Goal: Task Accomplishment & Management: Complete application form

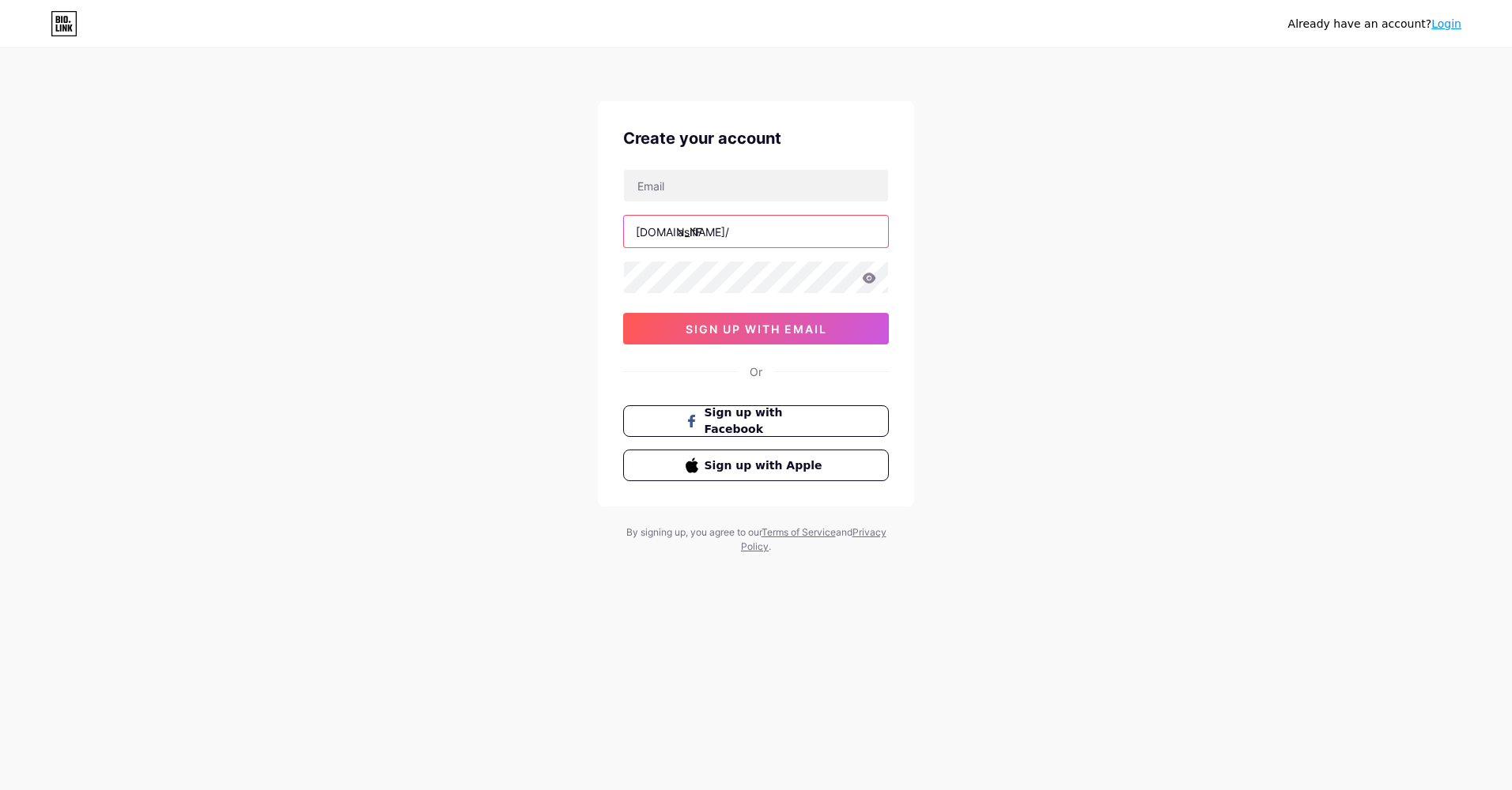
click at [732, 232] on input "asifF" at bounding box center [755, 231] width 264 height 32
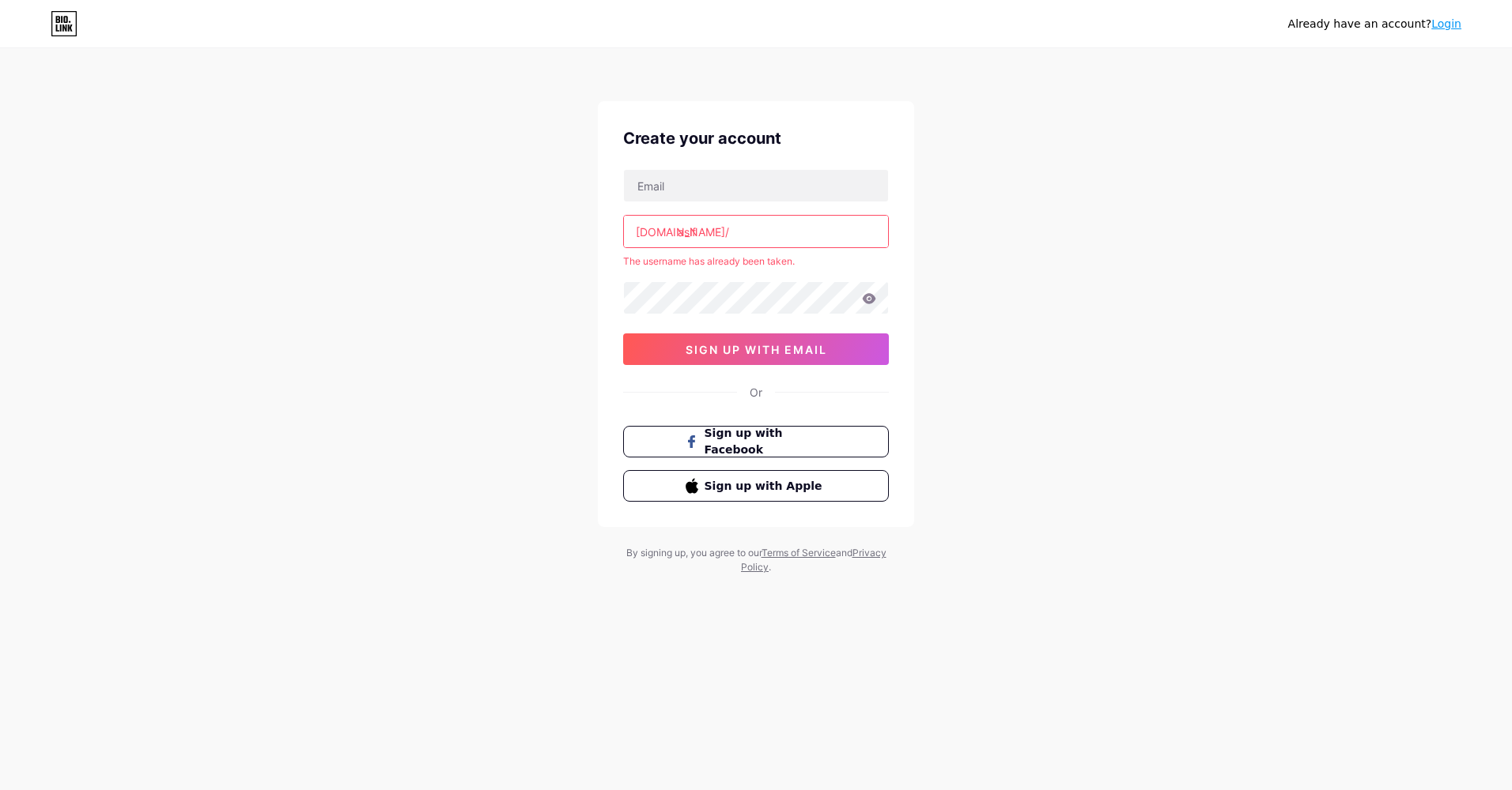
type input "asiff"
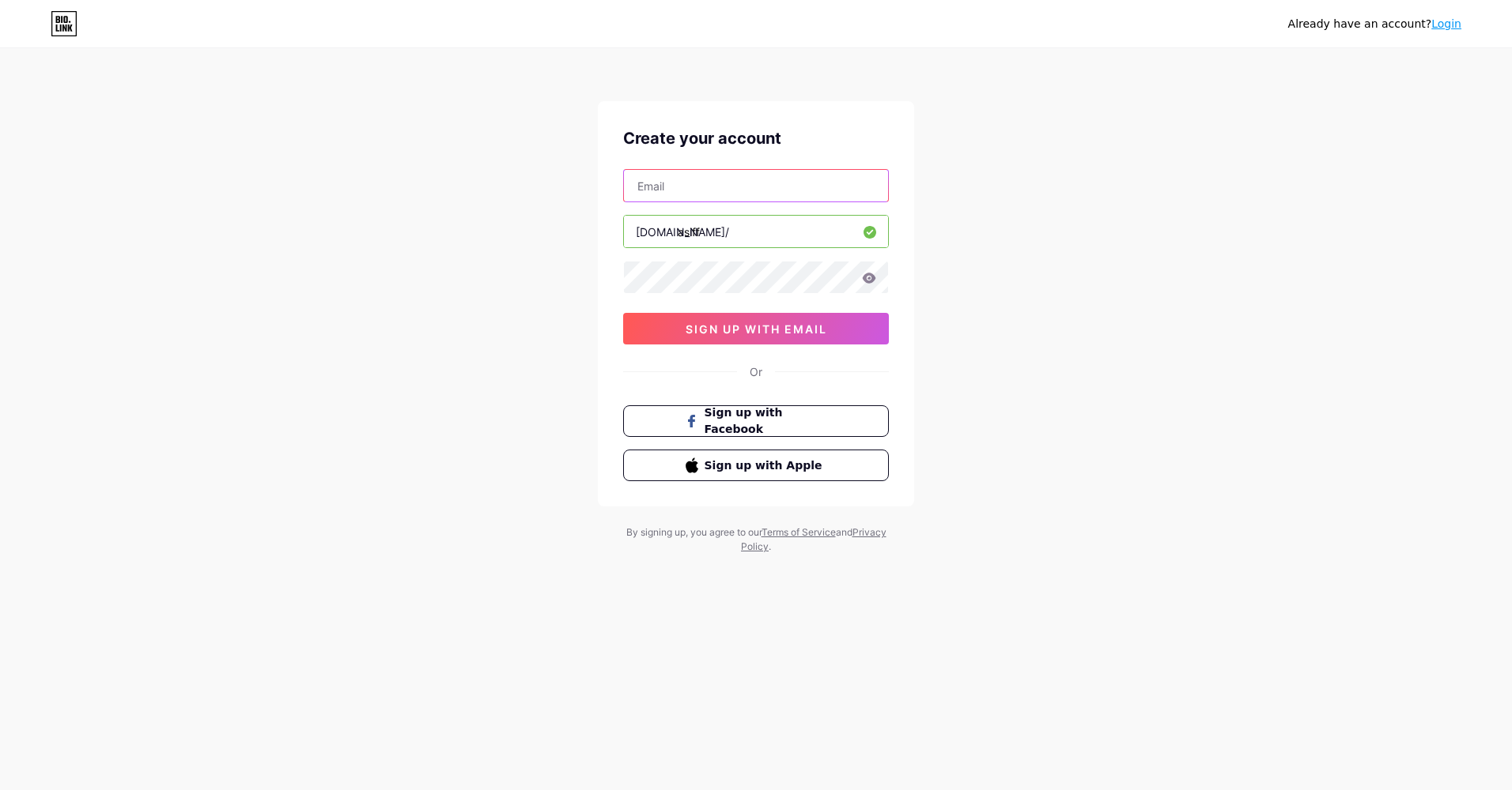
click at [707, 179] on input "text" at bounding box center [755, 185] width 264 height 32
type input "[EMAIL_ADDRESS][DOMAIN_NAME]"
click at [862, 279] on icon at bounding box center [869, 278] width 14 height 11
click at [862, 279] on icon at bounding box center [868, 279] width 14 height 11
click at [870, 278] on icon at bounding box center [869, 277] width 14 height 10
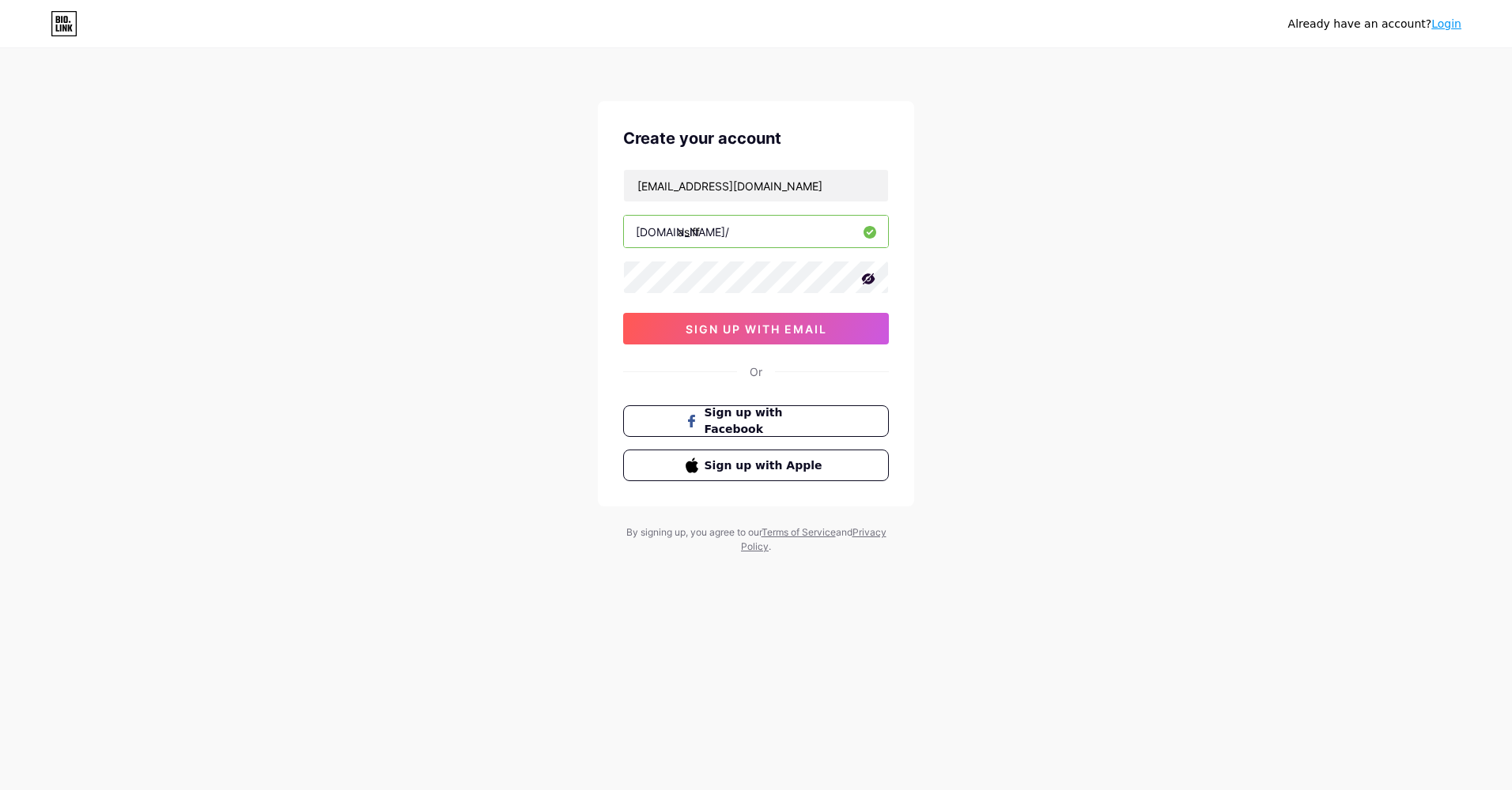
click at [870, 278] on icon at bounding box center [868, 279] width 14 height 11
click at [796, 327] on span "sign up with email" at bounding box center [756, 329] width 142 height 14
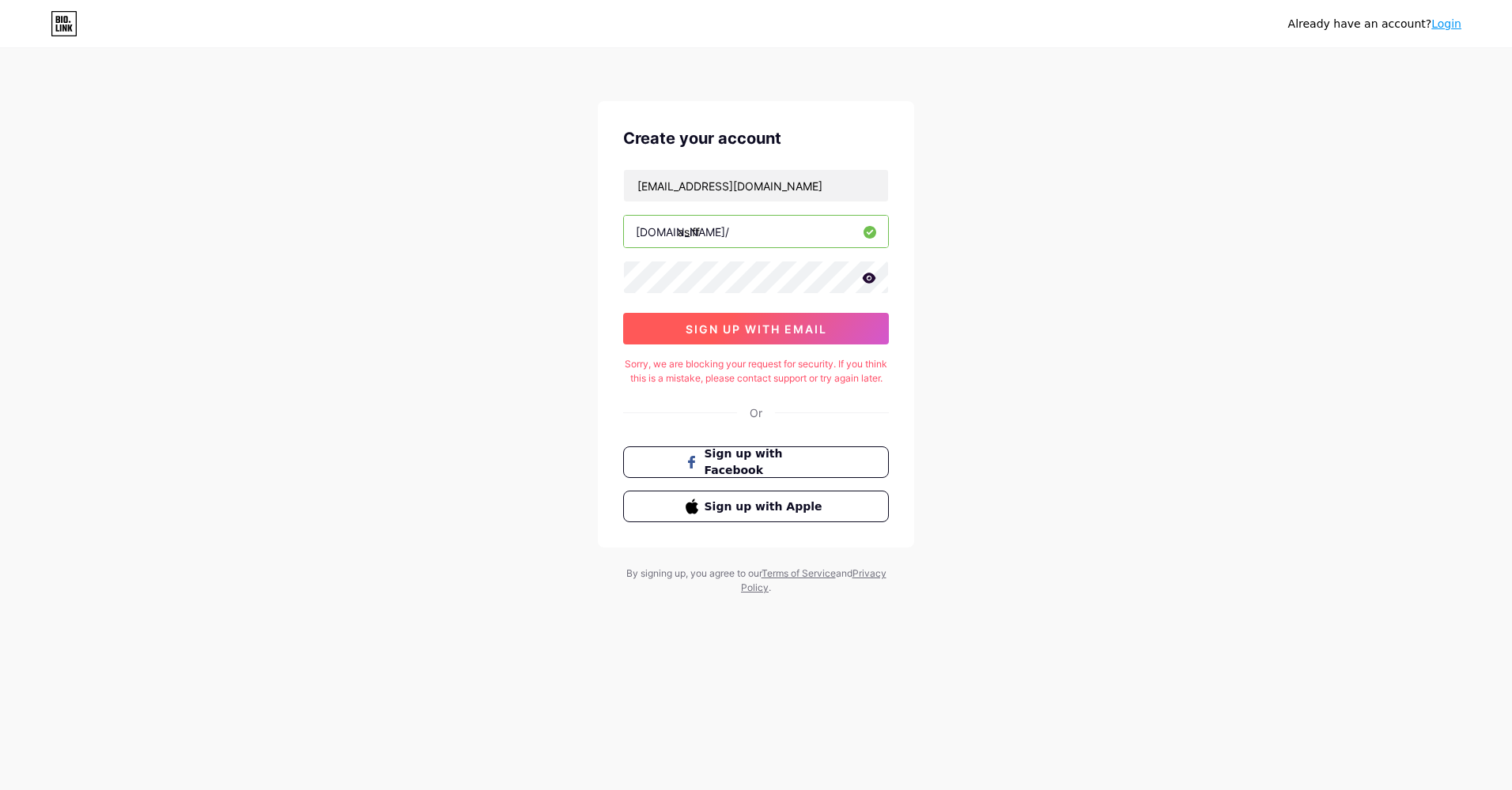
click at [789, 326] on span "sign up with email" at bounding box center [756, 329] width 142 height 14
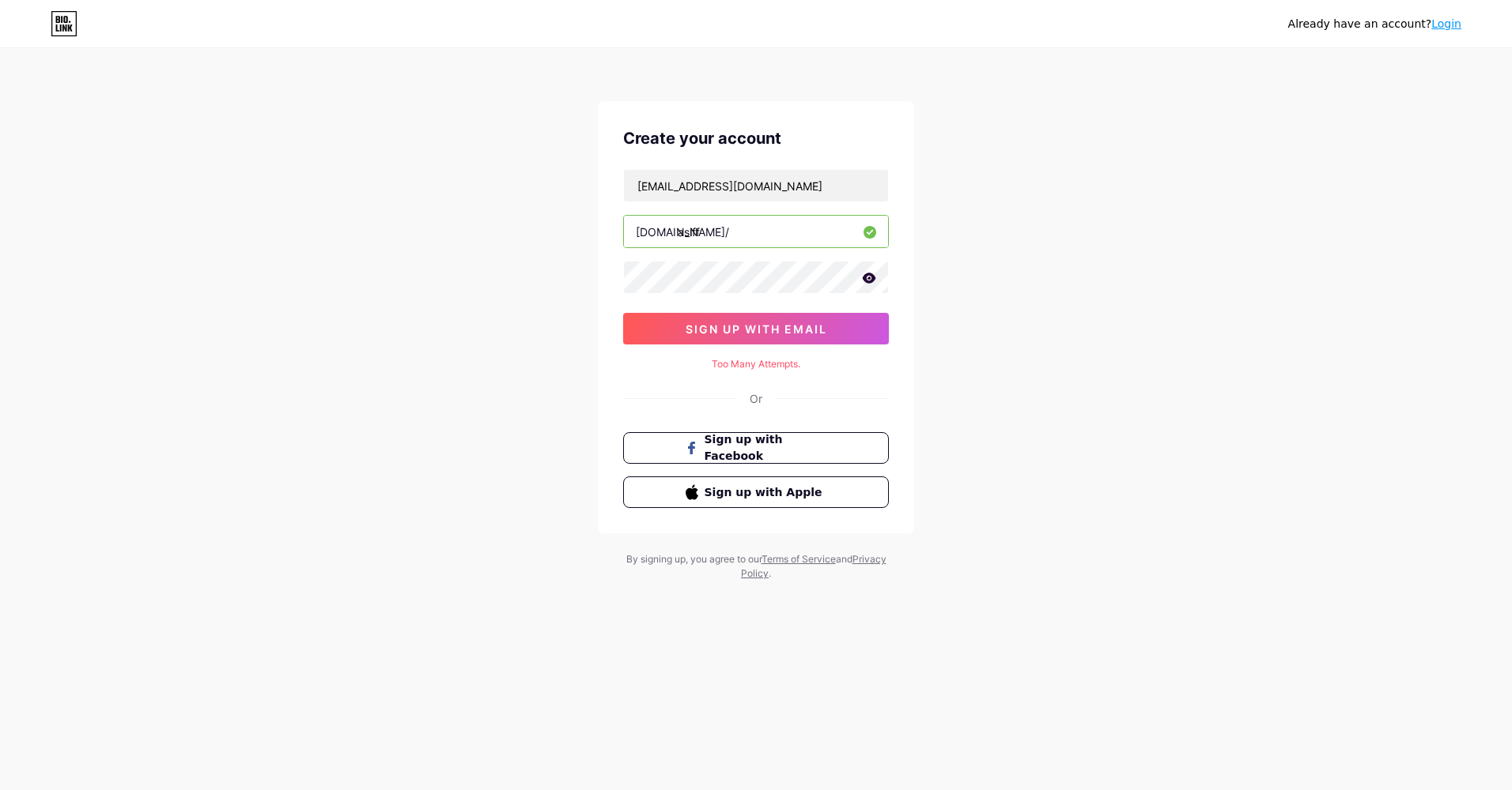
click at [864, 387] on div "Create your account asiff5021@gmail.com bio.link/ asiff 0cAFcWeA7obR1dZBmD8cwiw…" at bounding box center [756, 317] width 317 height 432
click at [724, 321] on button "sign up with email" at bounding box center [756, 328] width 265 height 32
click at [724, 323] on span "sign up with email" at bounding box center [756, 329] width 142 height 14
click at [869, 280] on icon at bounding box center [869, 277] width 14 height 10
click at [869, 278] on icon at bounding box center [868, 279] width 14 height 11
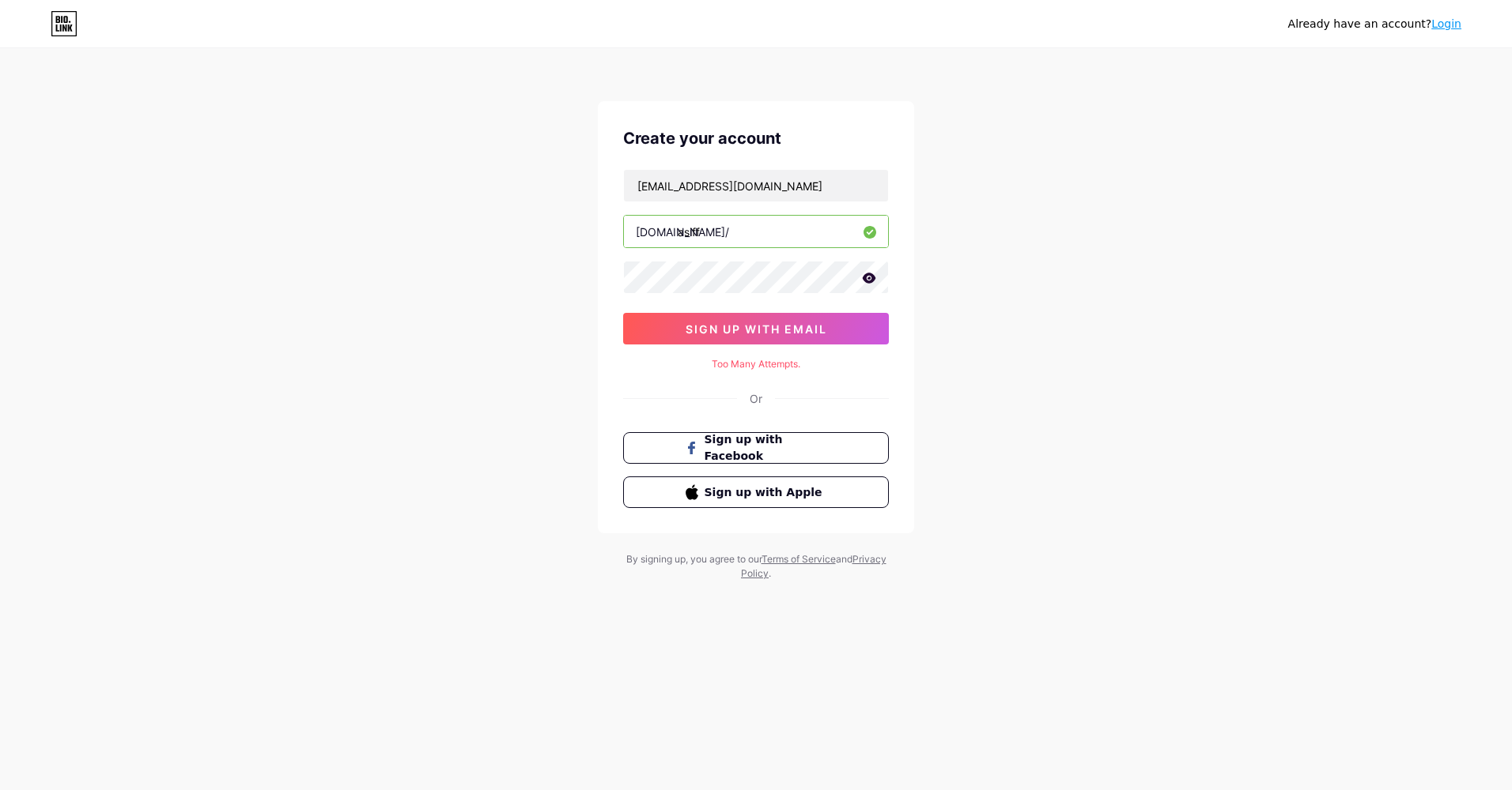
click at [869, 278] on icon at bounding box center [869, 277] width 14 height 10
click at [803, 327] on span "sign up with email" at bounding box center [756, 329] width 142 height 14
click at [779, 387] on div "Create your account asiff5021@gmail.com bio.link/ asiff 0cAFcWeA4zKMyvtL3h5tWEO…" at bounding box center [756, 317] width 317 height 432
click at [778, 376] on div "Create your account asiff5021@gmail.com bio.link/ asiff 0cAFcWeA4zKMyvtL3h5tWEO…" at bounding box center [756, 317] width 317 height 432
click at [754, 201] on input "[EMAIL_ADDRESS][DOMAIN_NAME]" at bounding box center [755, 185] width 264 height 32
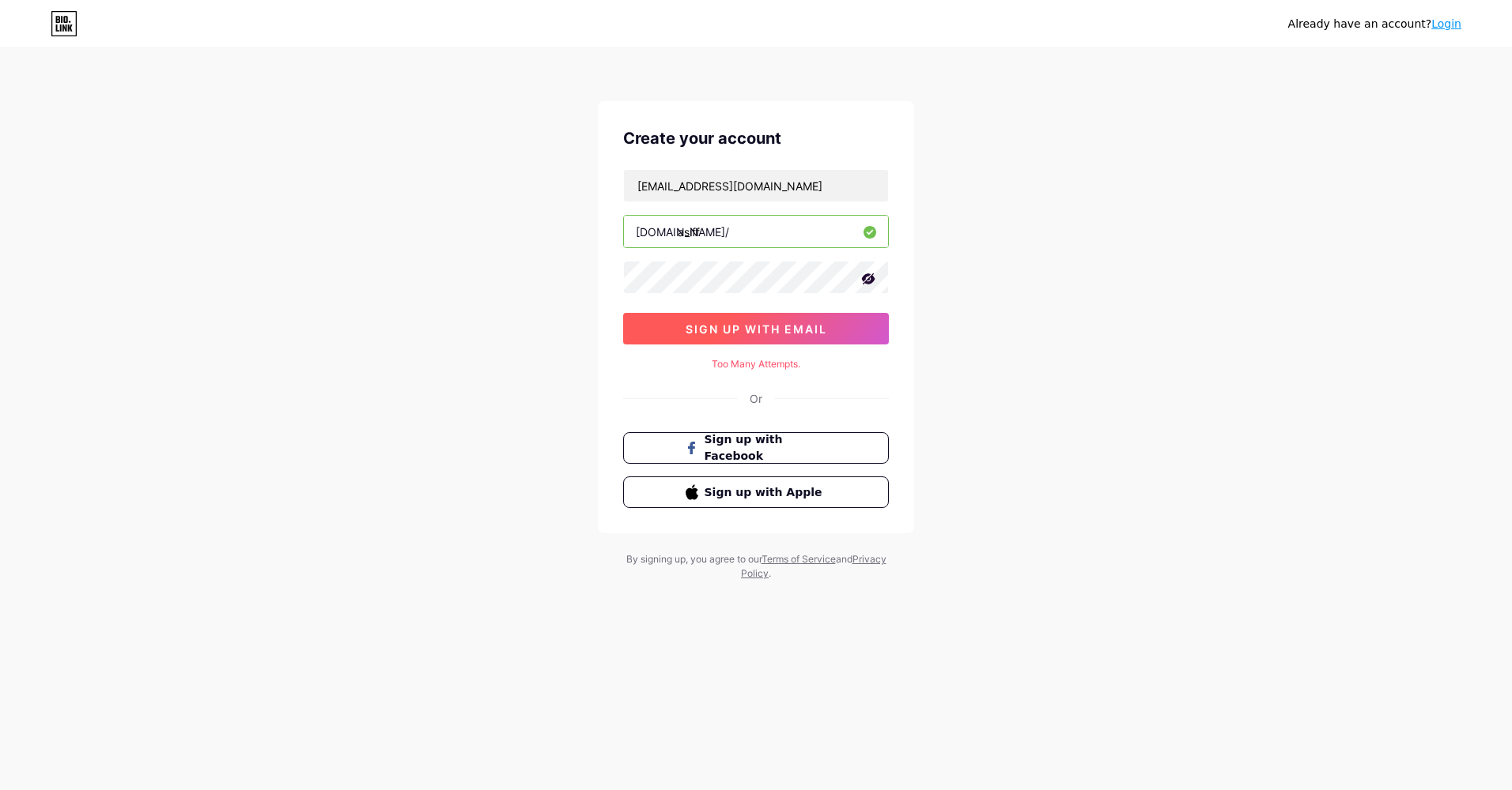
click at [724, 338] on button "sign up with email" at bounding box center [756, 328] width 265 height 32
click at [725, 331] on span "sign up with email" at bounding box center [756, 329] width 142 height 14
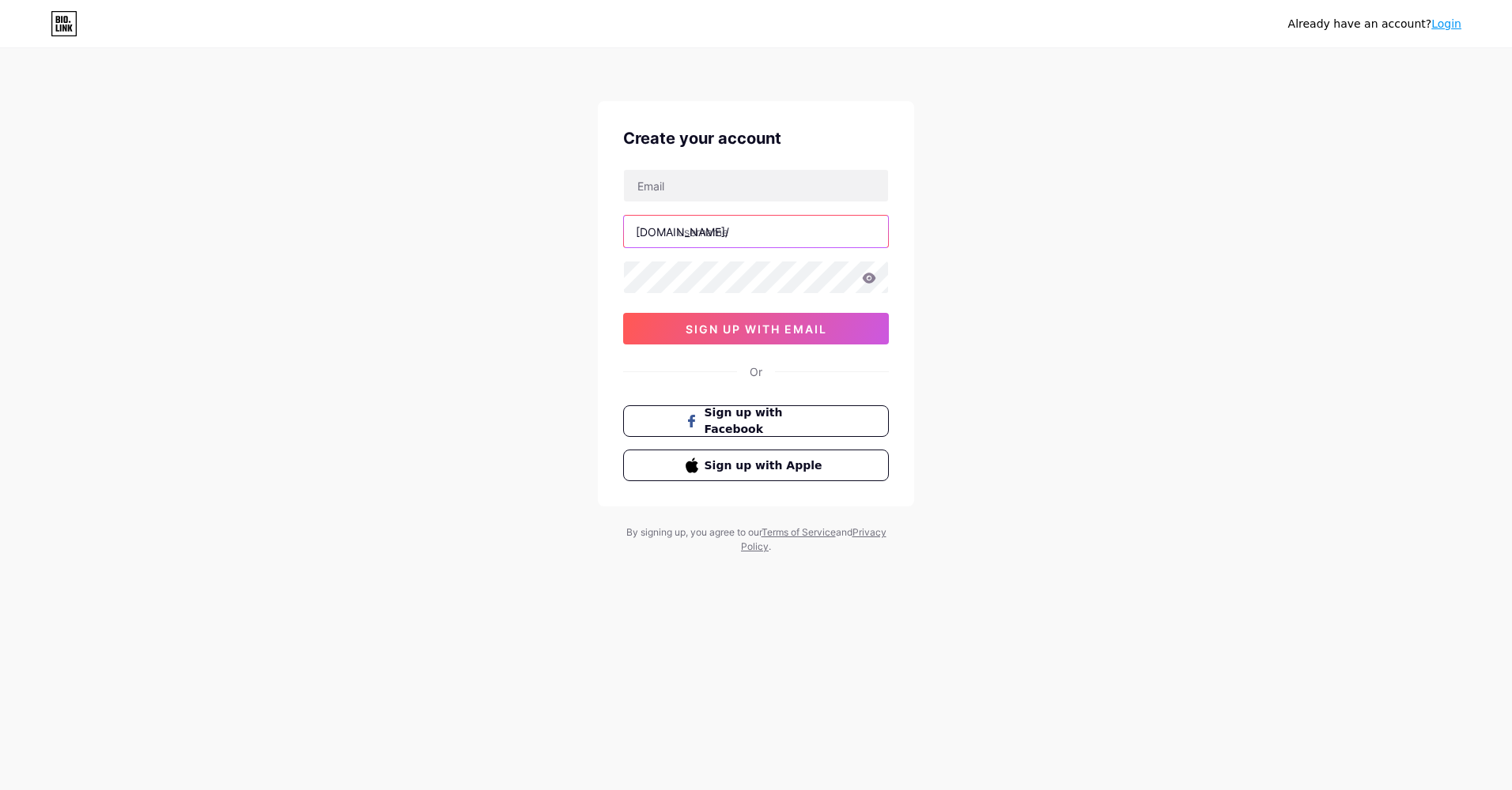
click at [725, 243] on input "text" at bounding box center [755, 231] width 264 height 32
click at [732, 187] on input "text" at bounding box center [755, 185] width 264 height 32
type input "[EMAIL_ADDRESS][DOMAIN_NAME]"
click at [766, 233] on input "md asiful islam" at bounding box center [755, 231] width 264 height 32
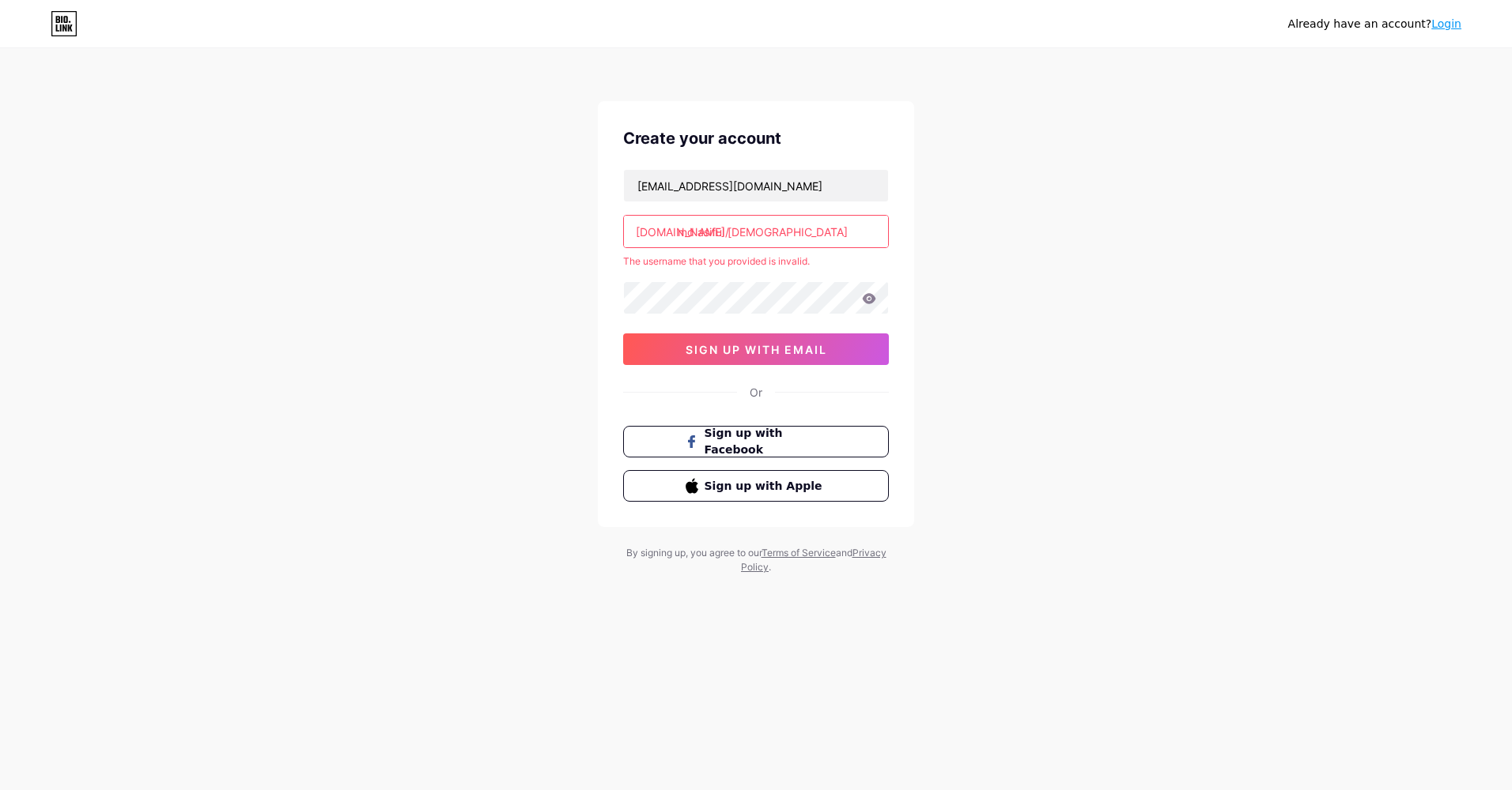
click at [766, 233] on input "md asiful islam" at bounding box center [755, 231] width 264 height 32
type input "m"
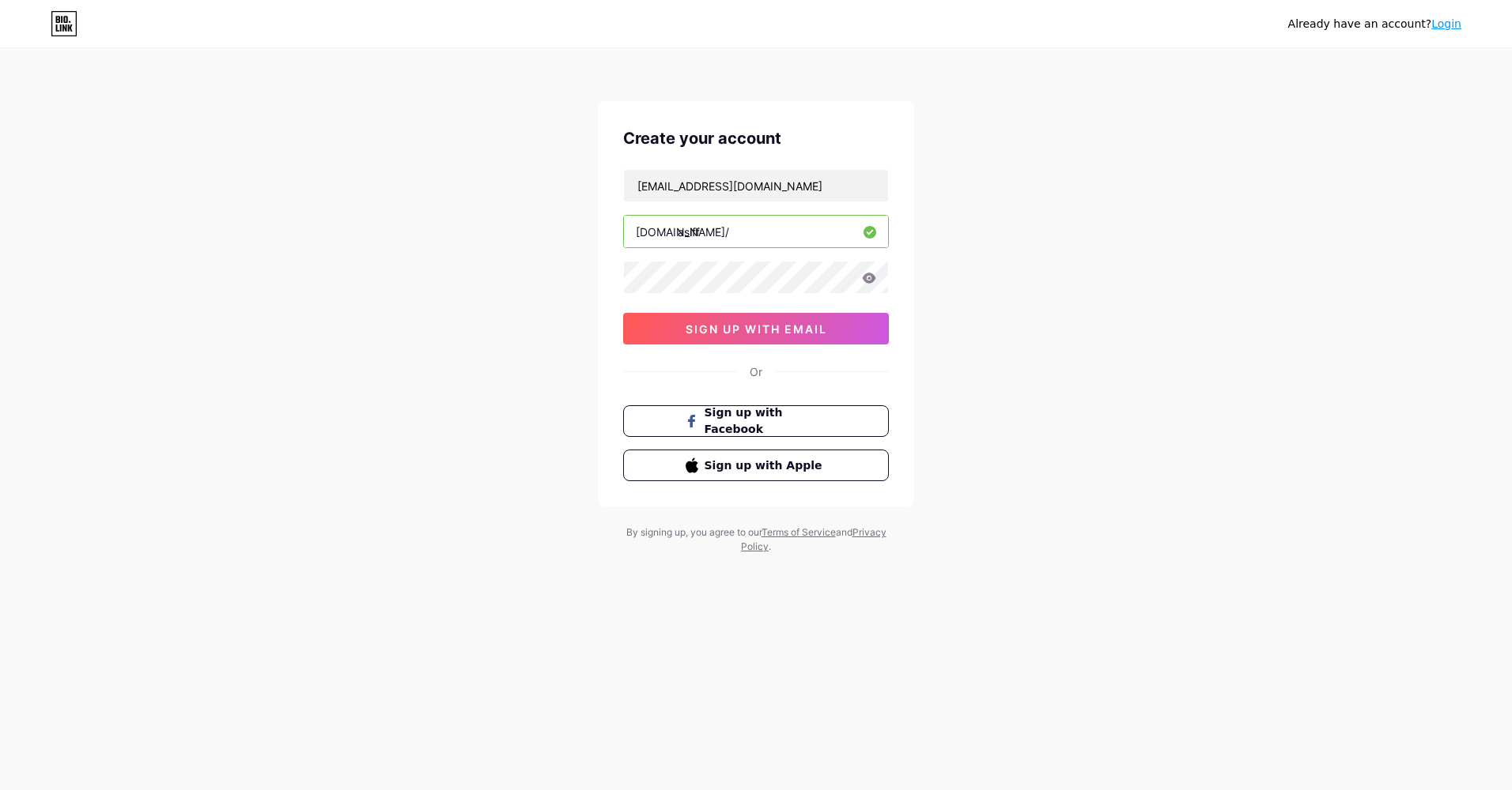
type input "asiff"
click at [792, 323] on span "sign up with email" at bounding box center [756, 329] width 142 height 14
click at [778, 329] on span "sign up with email" at bounding box center [756, 329] width 142 height 14
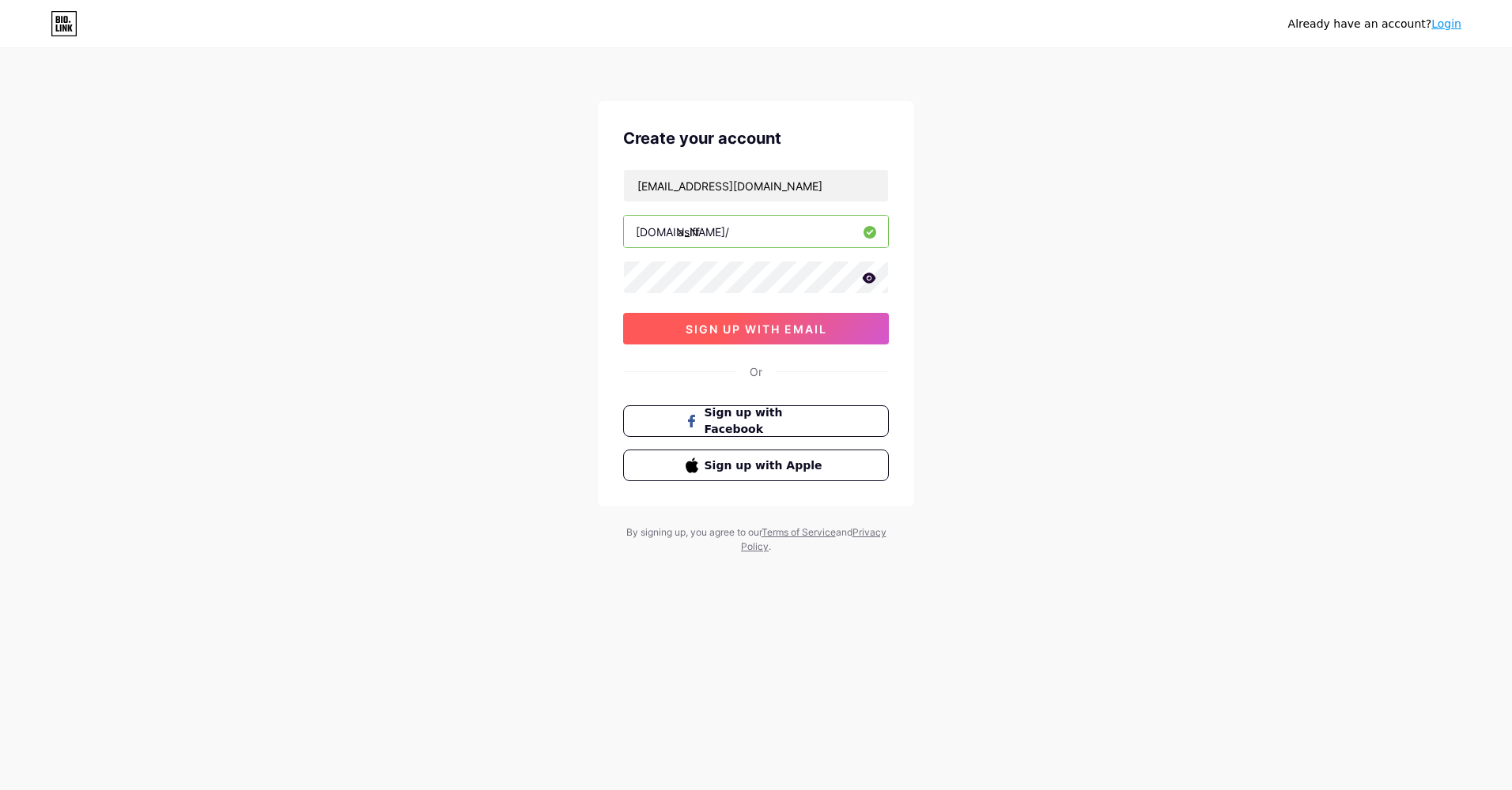
click at [778, 329] on span "sign up with email" at bounding box center [756, 329] width 142 height 14
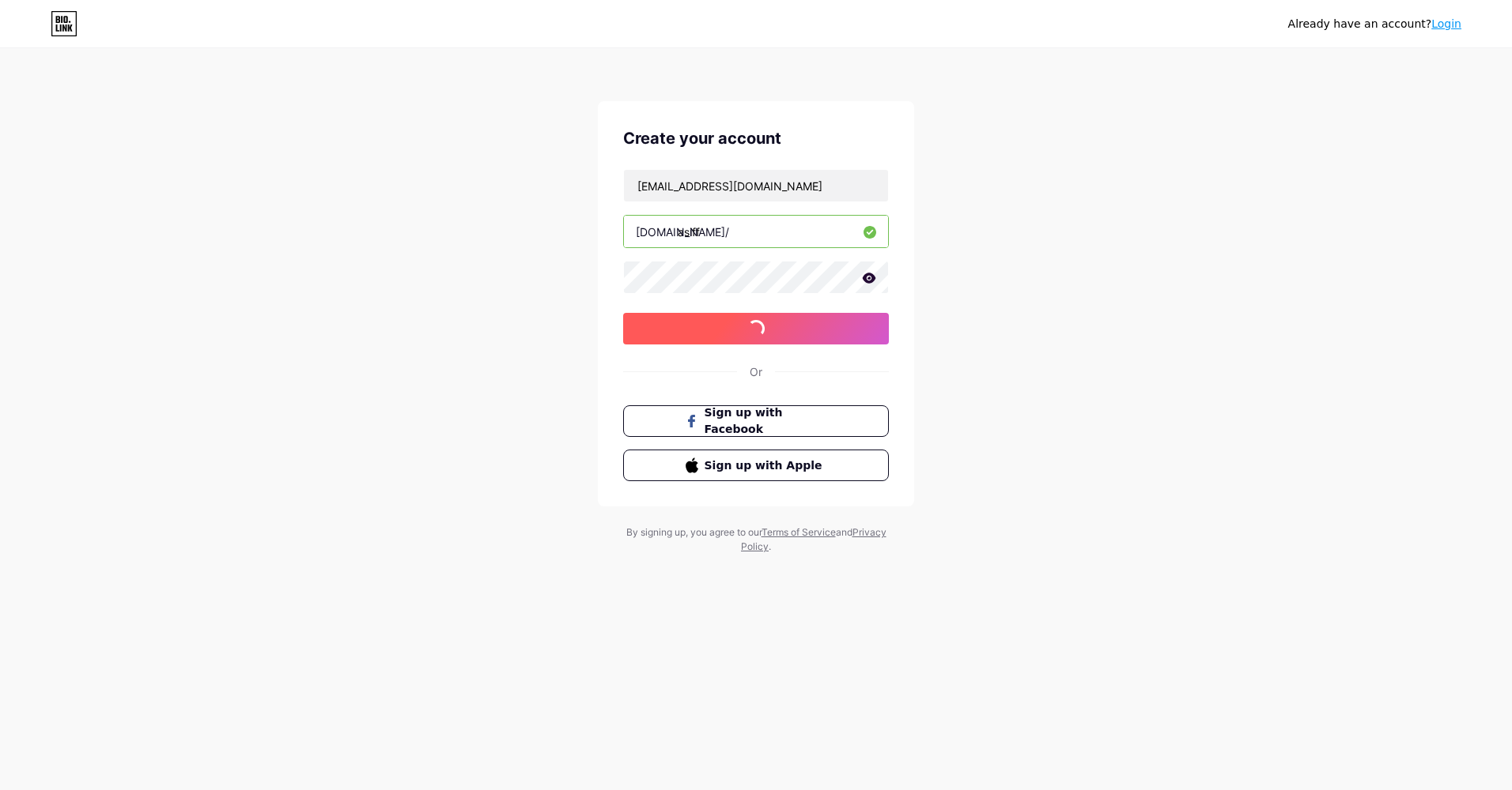
click at [778, 329] on span "sign up with email" at bounding box center [756, 329] width 142 height 14
click at [762, 329] on button "sign up with email" at bounding box center [756, 328] width 265 height 32
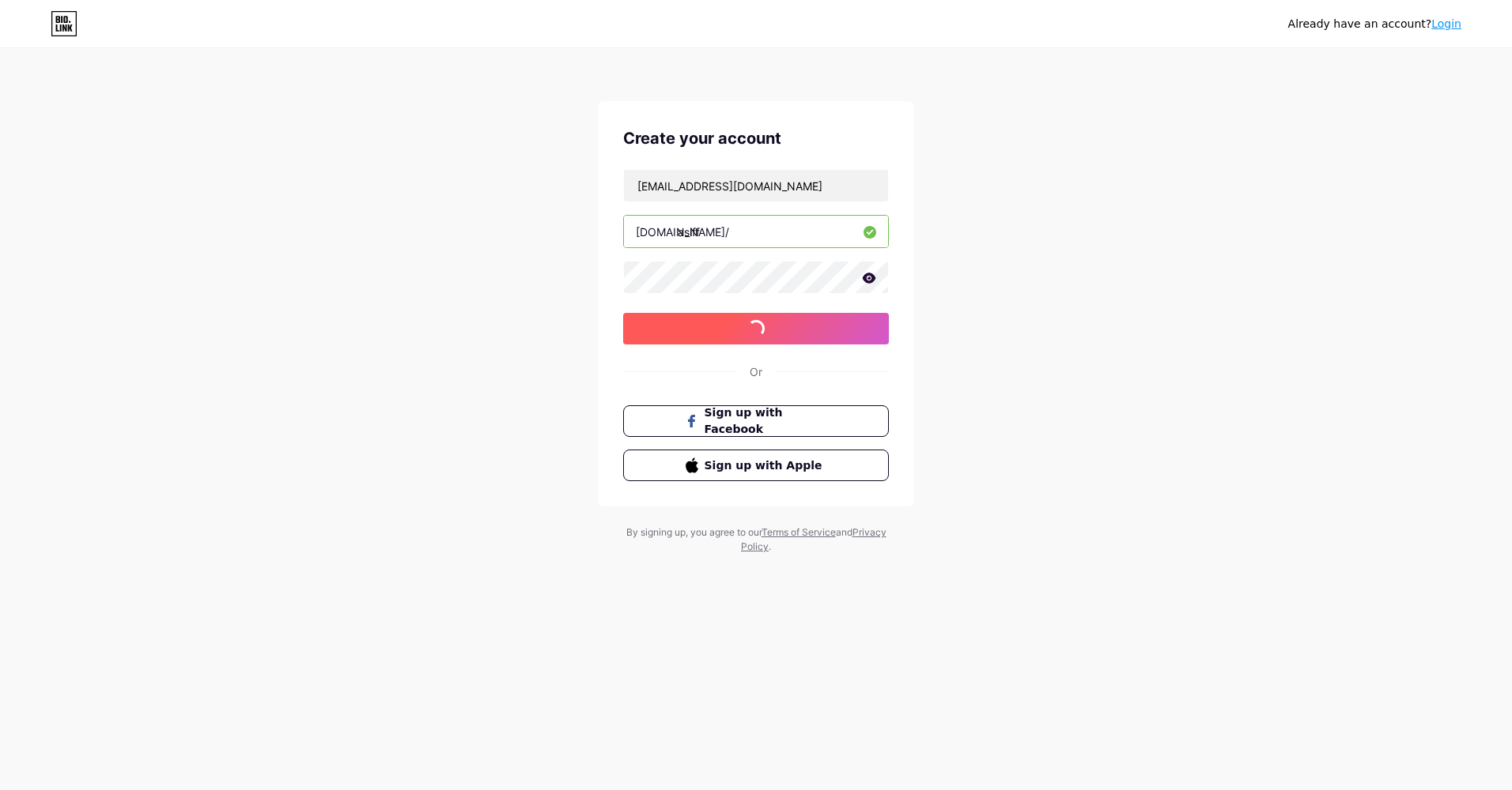
click at [762, 329] on span at bounding box center [755, 328] width 17 height 17
click at [762, 329] on span "sign up with email" at bounding box center [756, 329] width 142 height 14
click at [762, 329] on button "sign up with email" at bounding box center [756, 328] width 265 height 32
click at [762, 329] on span at bounding box center [755, 328] width 24 height 24
click at [762, 329] on span "sign up with email" at bounding box center [756, 329] width 142 height 14
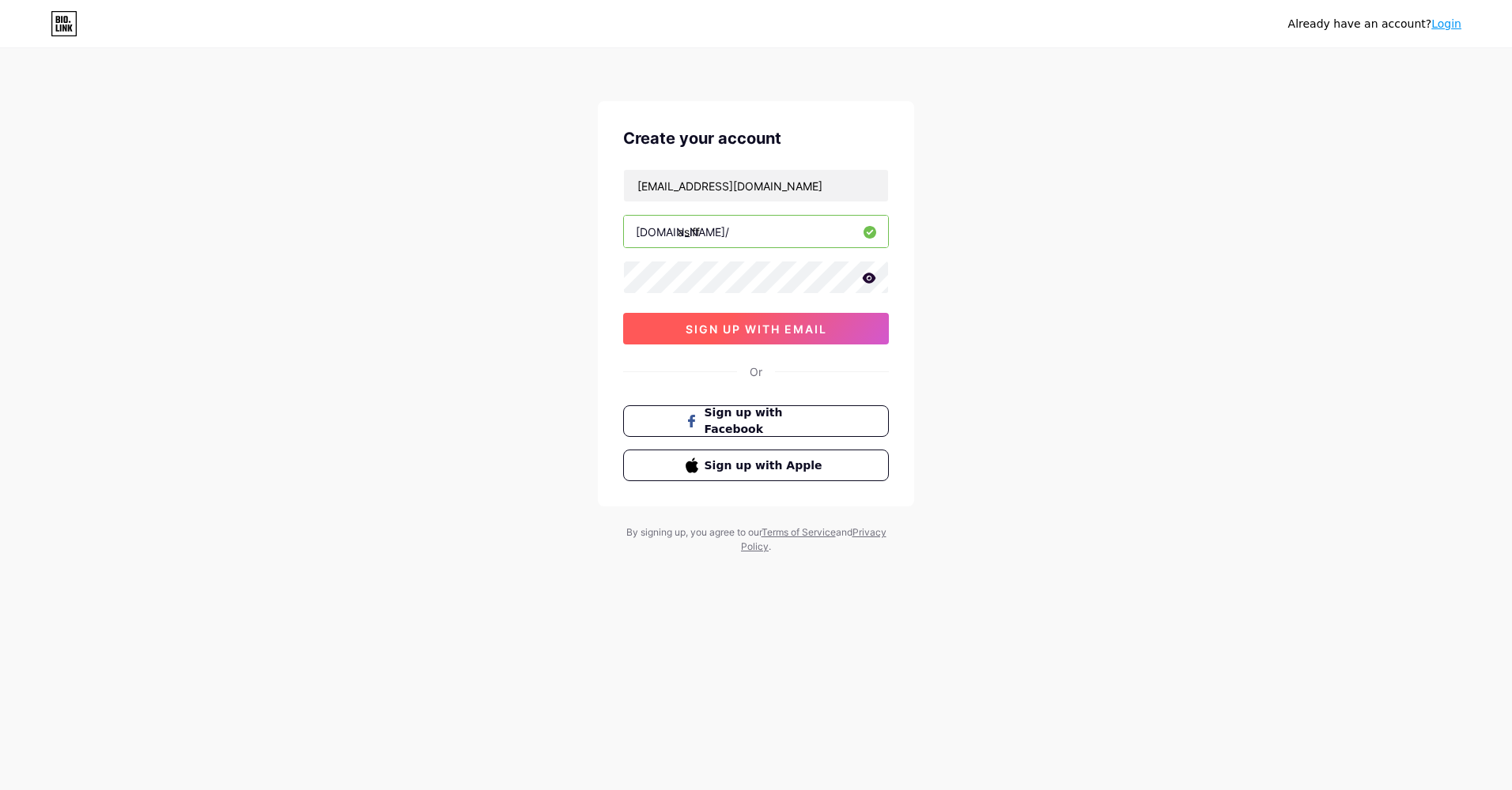
click at [0, 0] on span at bounding box center [0, 0] width 0 height 0
click at [762, 329] on span "sign up with email" at bounding box center [756, 329] width 142 height 14
click at [762, 329] on span at bounding box center [756, 328] width 24 height 24
click at [762, 329] on span "sign up with email" at bounding box center [756, 329] width 142 height 14
click at [762, 329] on button "sign up with email" at bounding box center [756, 328] width 265 height 32
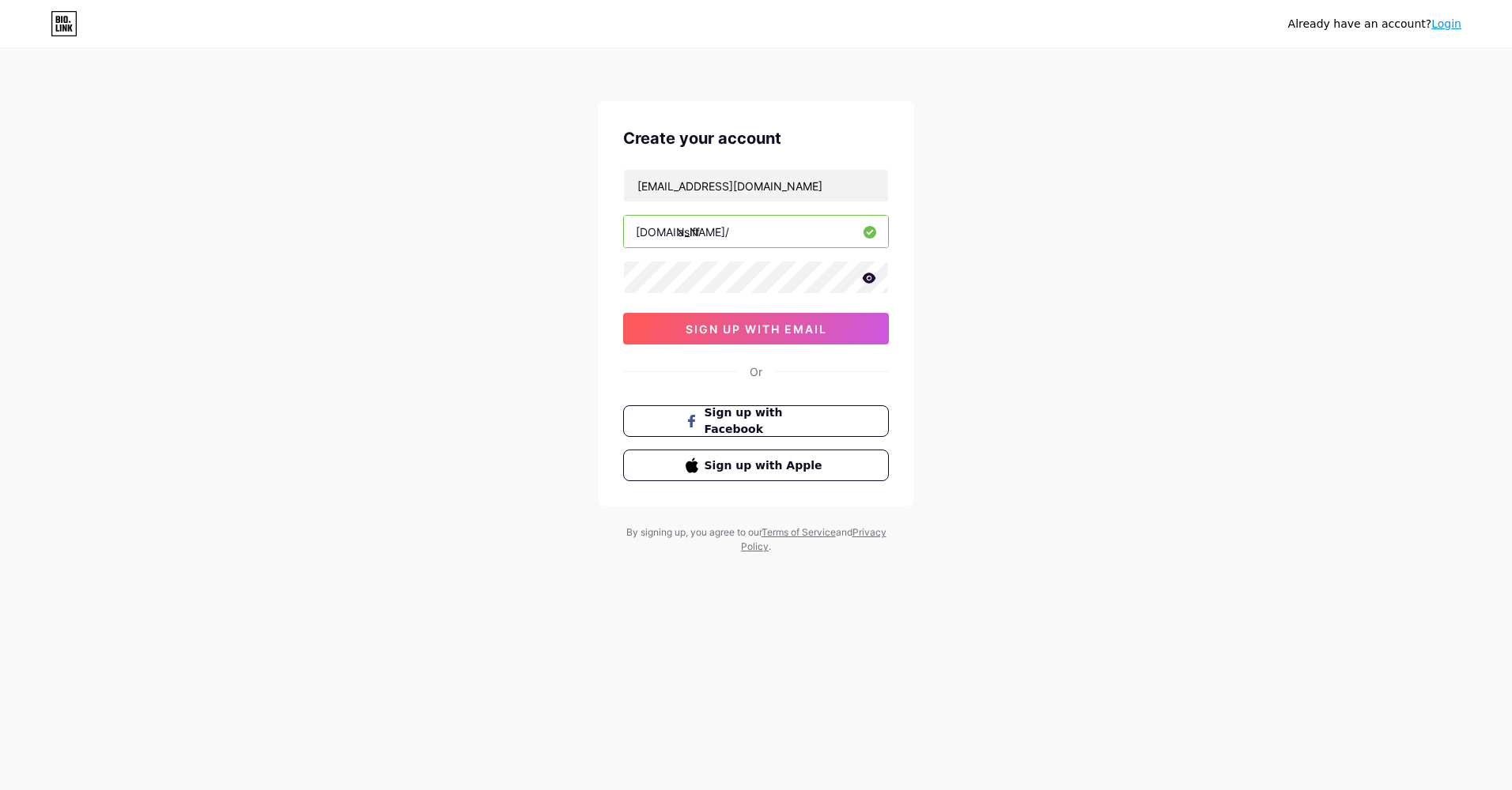
click at [715, 74] on div "Already have an account? Login Create your account asiff5021@gmail.com bio.link…" at bounding box center [756, 302] width 1512 height 604
click at [674, 170] on input "text" at bounding box center [755, 185] width 264 height 32
type input "[EMAIL_ADDRESS][DOMAIN_NAME]"
click at [765, 234] on input "md asiful islam" at bounding box center [755, 231] width 264 height 32
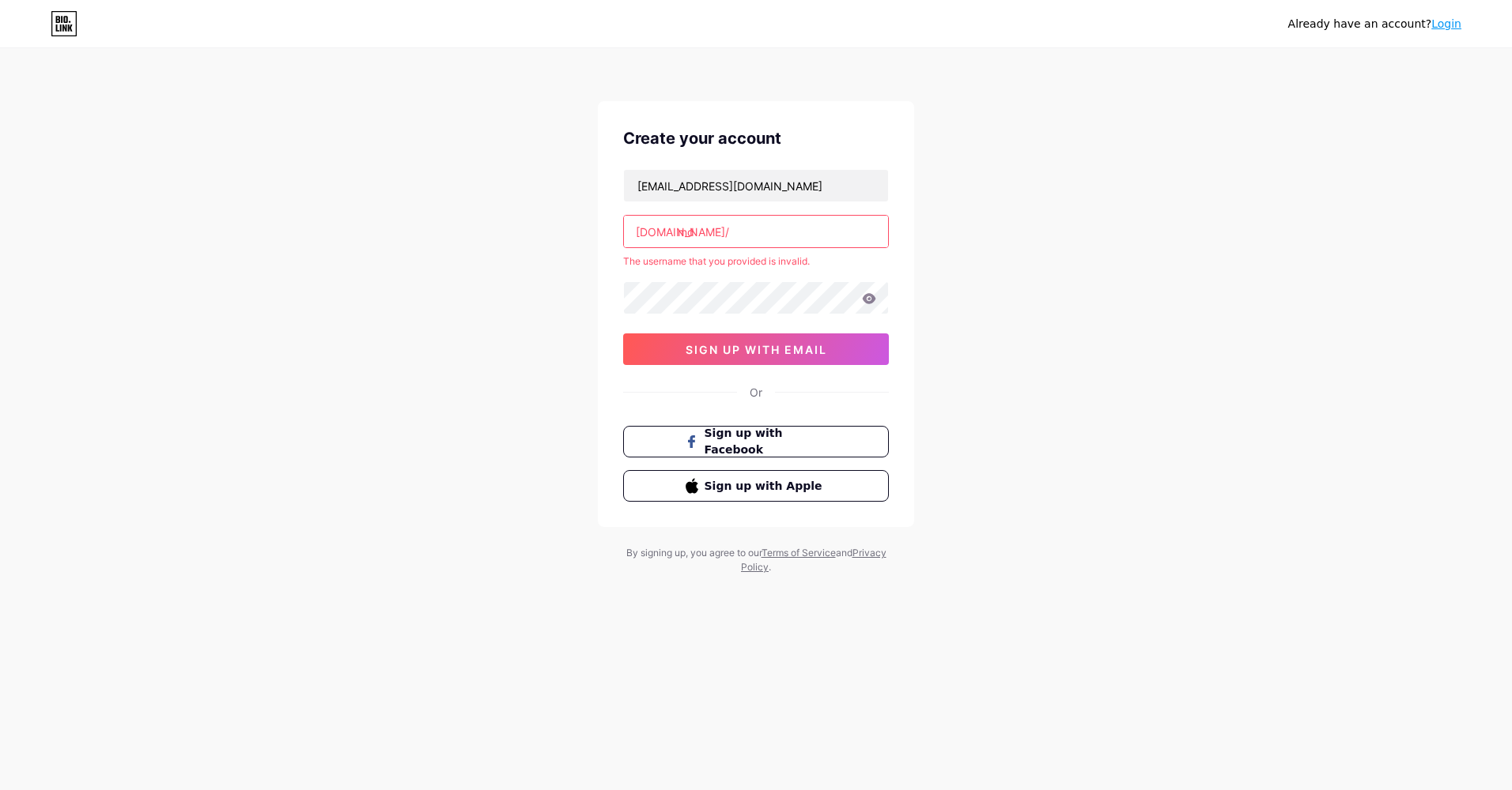
type input "m"
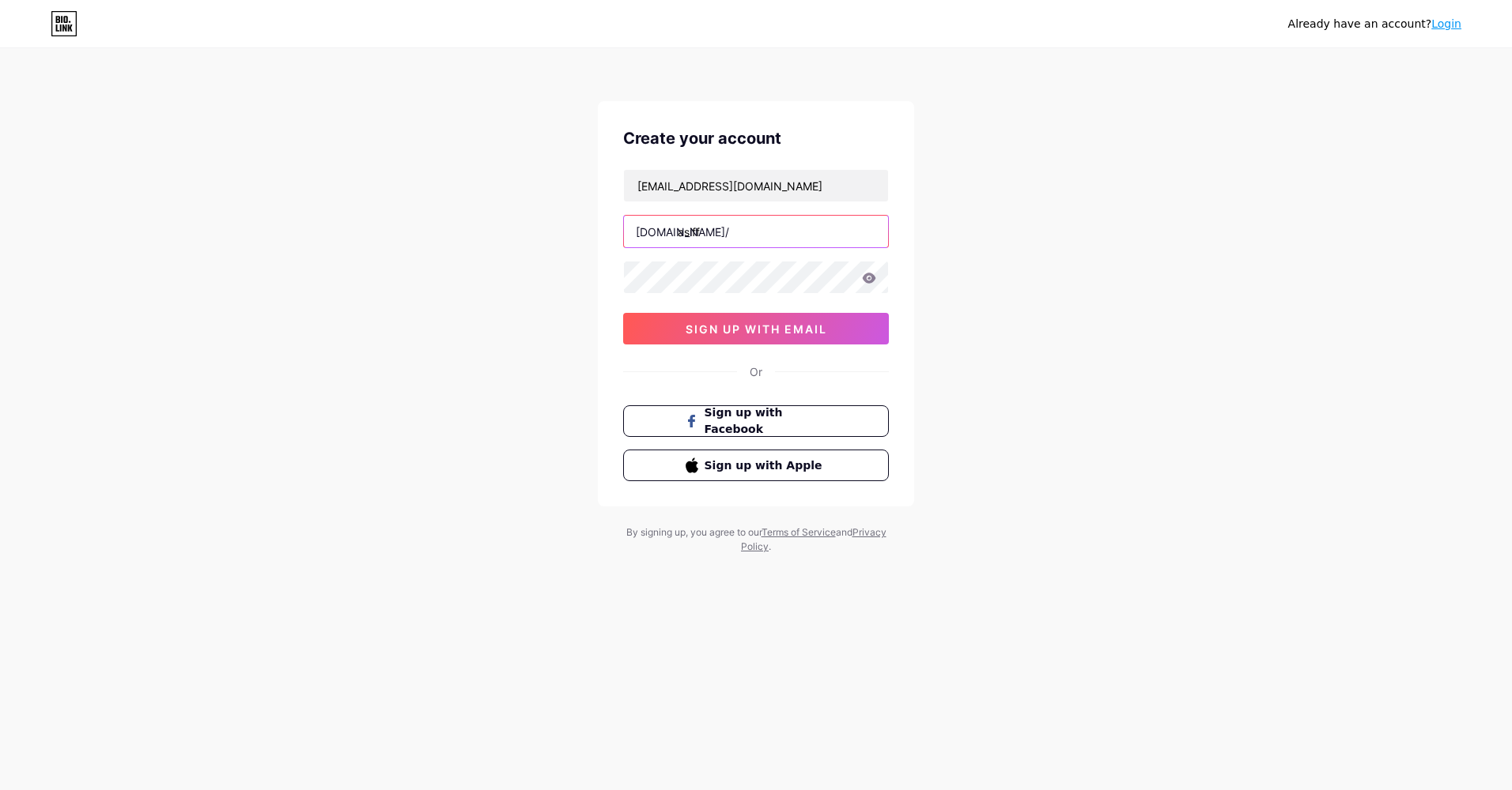
type input "asiff"
click at [805, 317] on button "sign up with email" at bounding box center [756, 328] width 265 height 32
click at [799, 330] on span "sign up with email" at bounding box center [756, 329] width 142 height 14
click at [770, 329] on span "sign up with email" at bounding box center [756, 329] width 142 height 14
click at [700, 320] on button "sign up with email" at bounding box center [756, 328] width 265 height 32
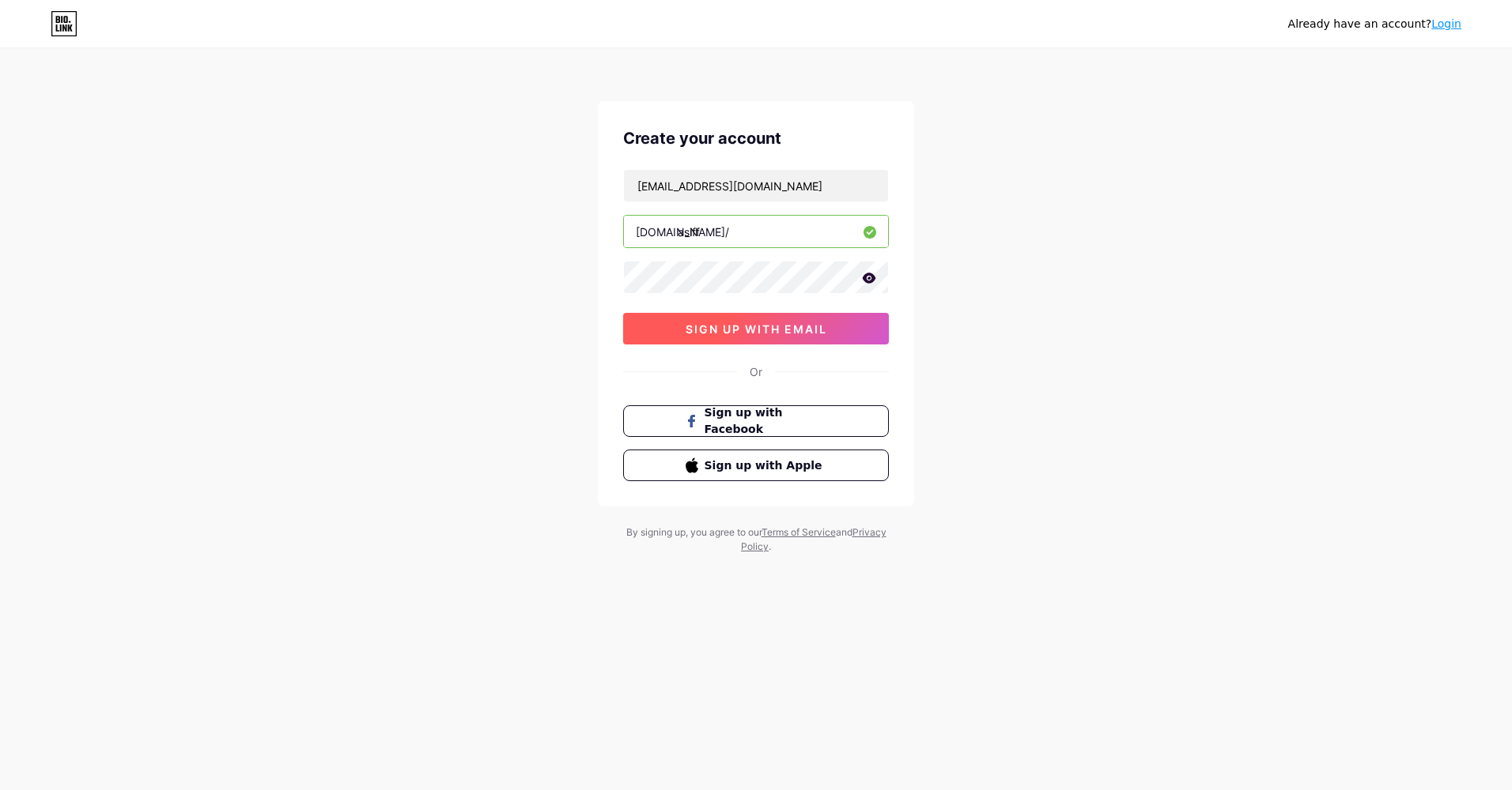
click at [700, 320] on button "sign up with email" at bounding box center [756, 328] width 265 height 32
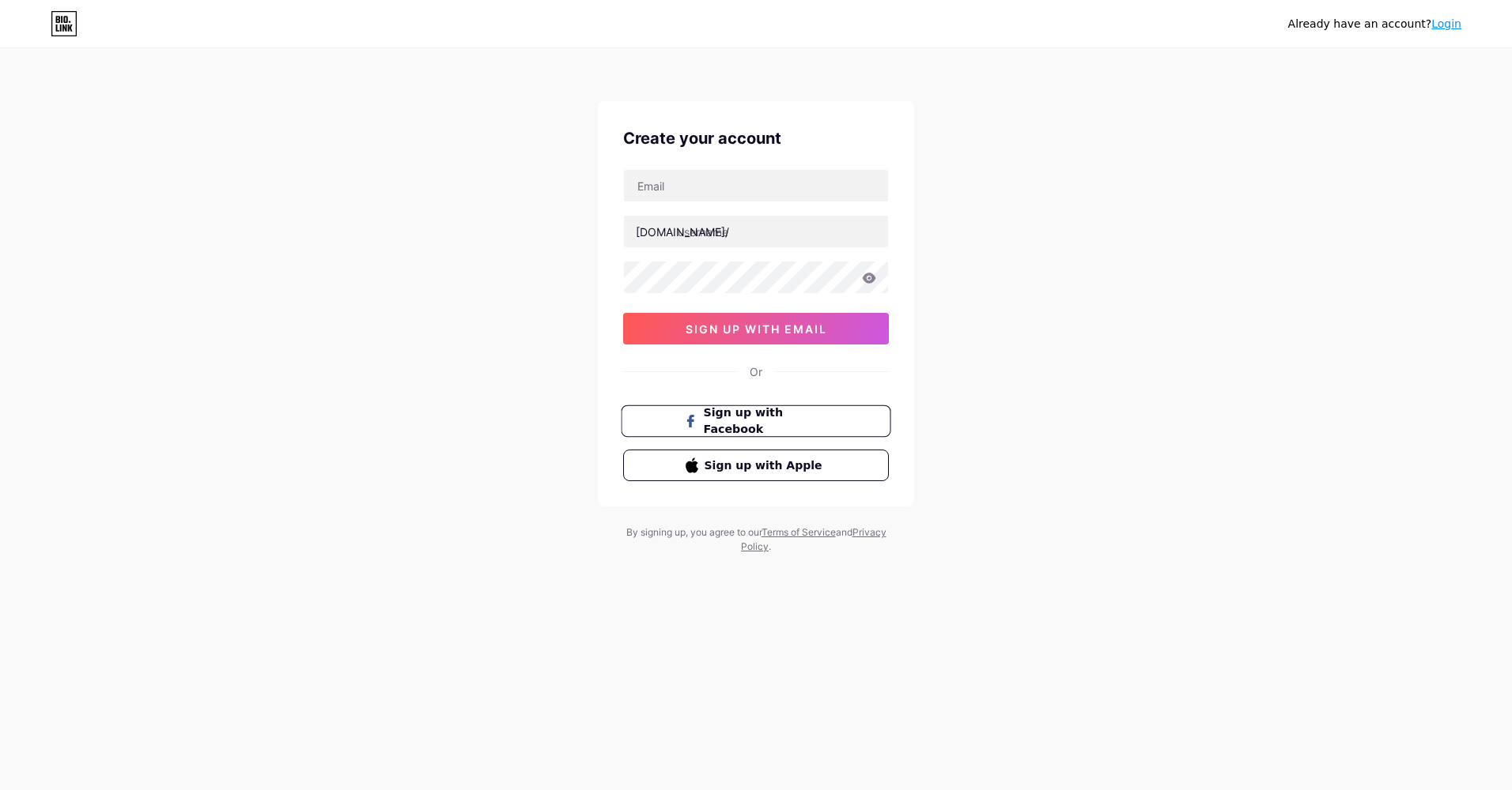
click at [762, 423] on span "Sign up with Facebook" at bounding box center [766, 422] width 124 height 34
click at [764, 414] on span "Sign up with Facebook" at bounding box center [766, 422] width 124 height 34
click at [758, 321] on button "sign up with email" at bounding box center [756, 328] width 265 height 32
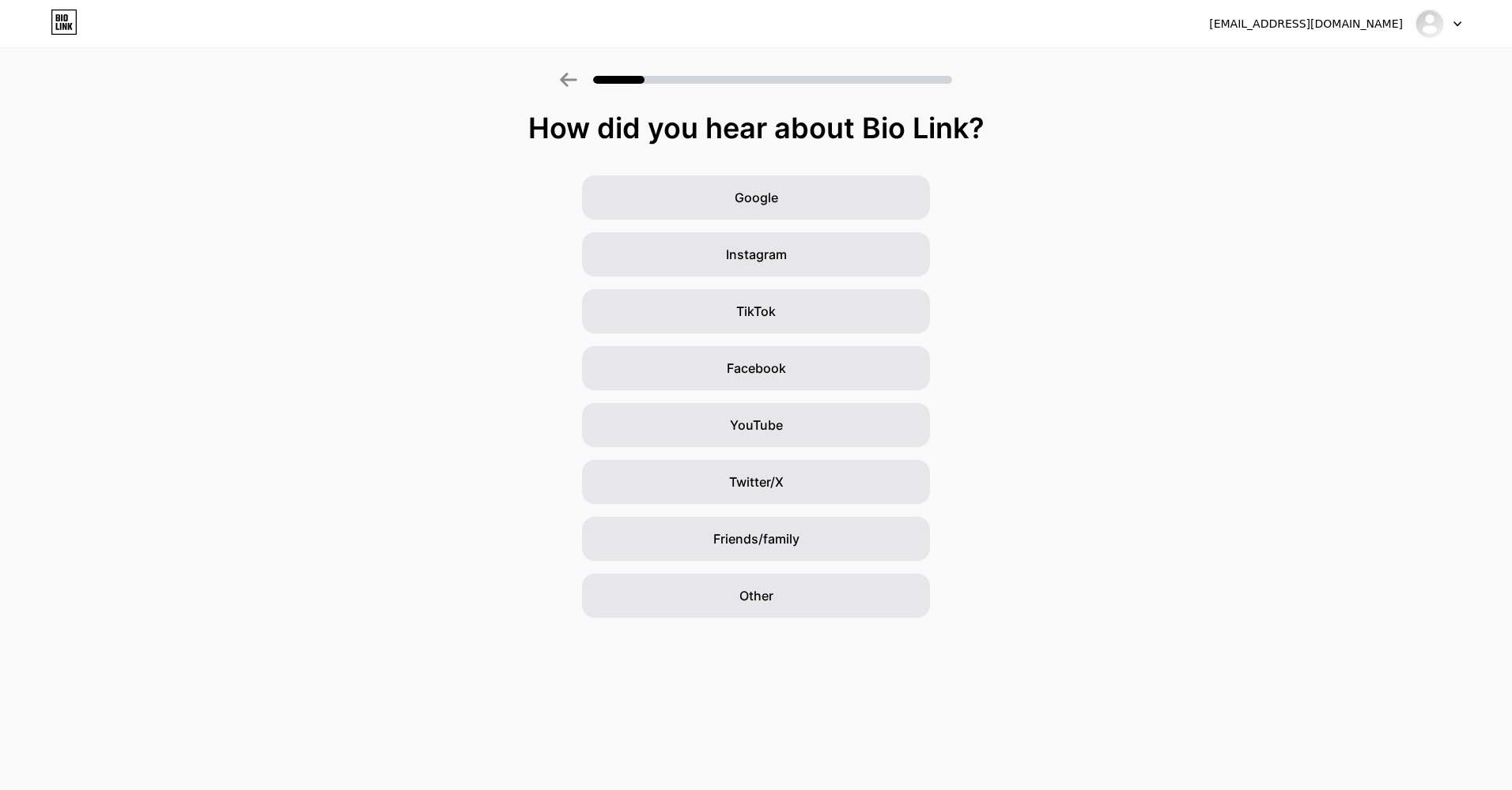
click at [510, 243] on div "Google Instagram TikTok Facebook YouTube Twitter/X Friends/family Other" at bounding box center [756, 397] width 1512 height 443
click at [781, 206] on div "Google" at bounding box center [756, 198] width 348 height 44
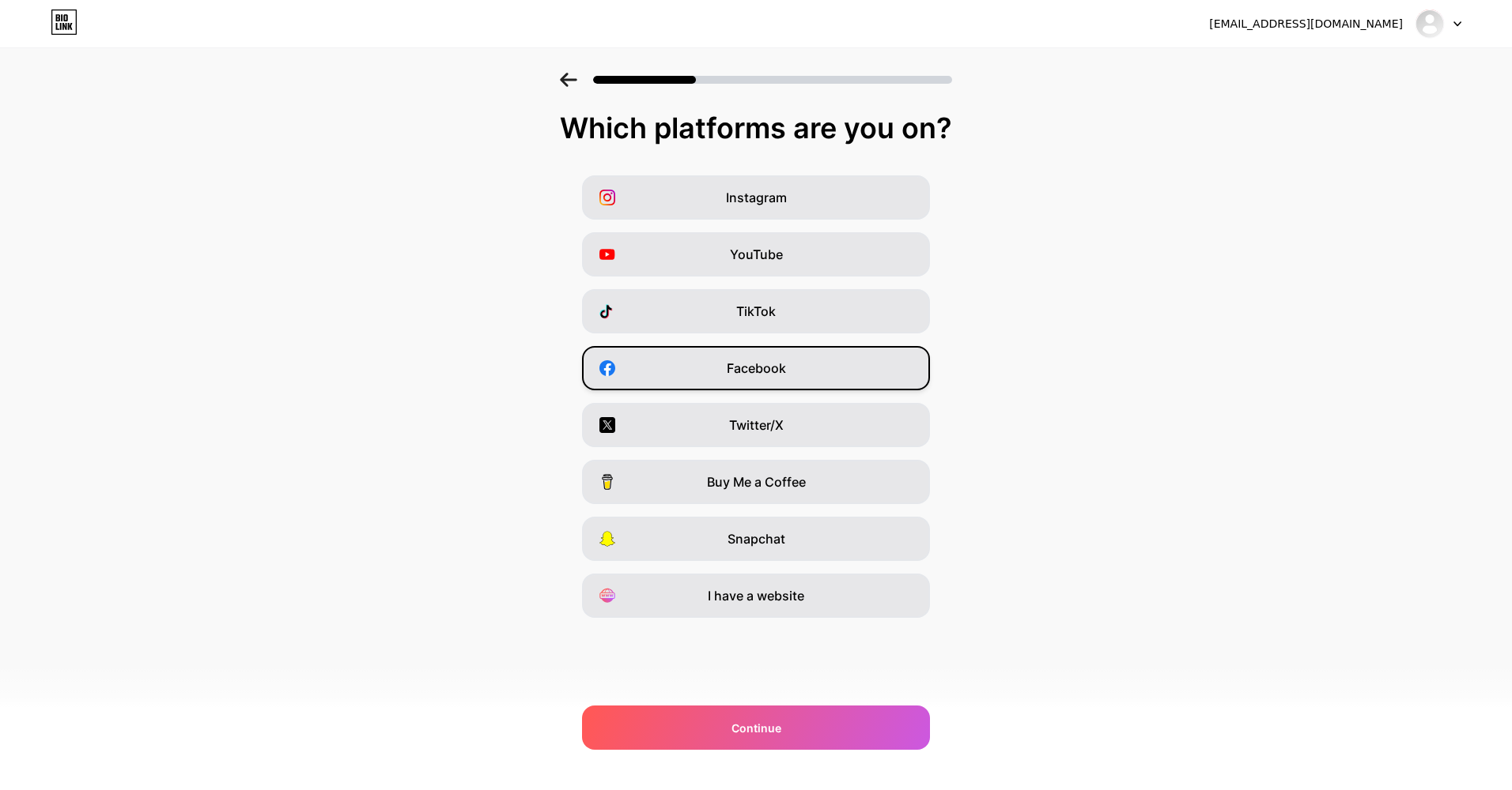
click at [770, 366] on span "Facebook" at bounding box center [756, 368] width 60 height 19
click at [773, 422] on span "Twitter/X" at bounding box center [756, 425] width 54 height 19
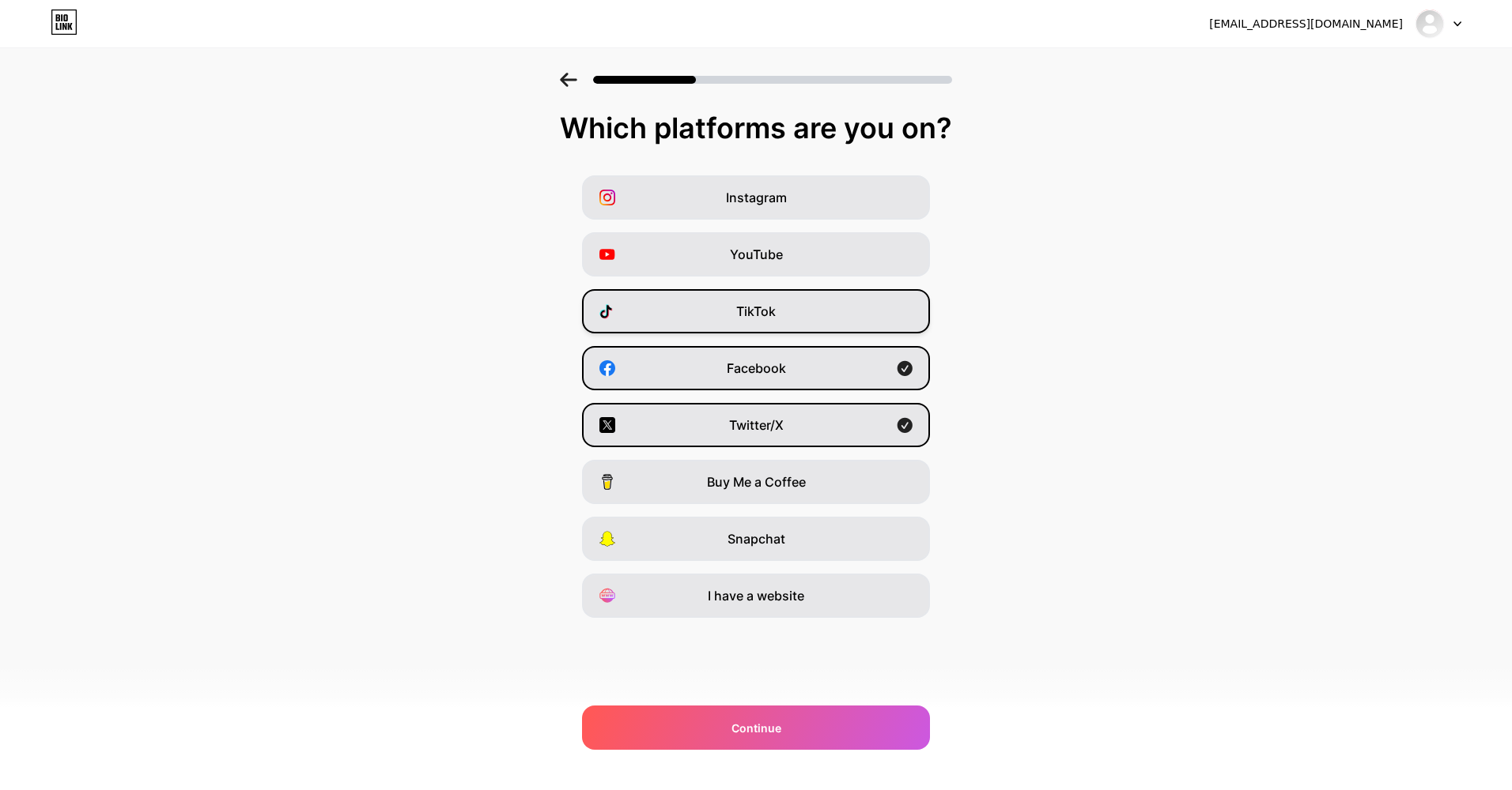
click at [760, 308] on span "TikTok" at bounding box center [756, 311] width 40 height 19
click at [770, 253] on span "YouTube" at bounding box center [756, 254] width 53 height 19
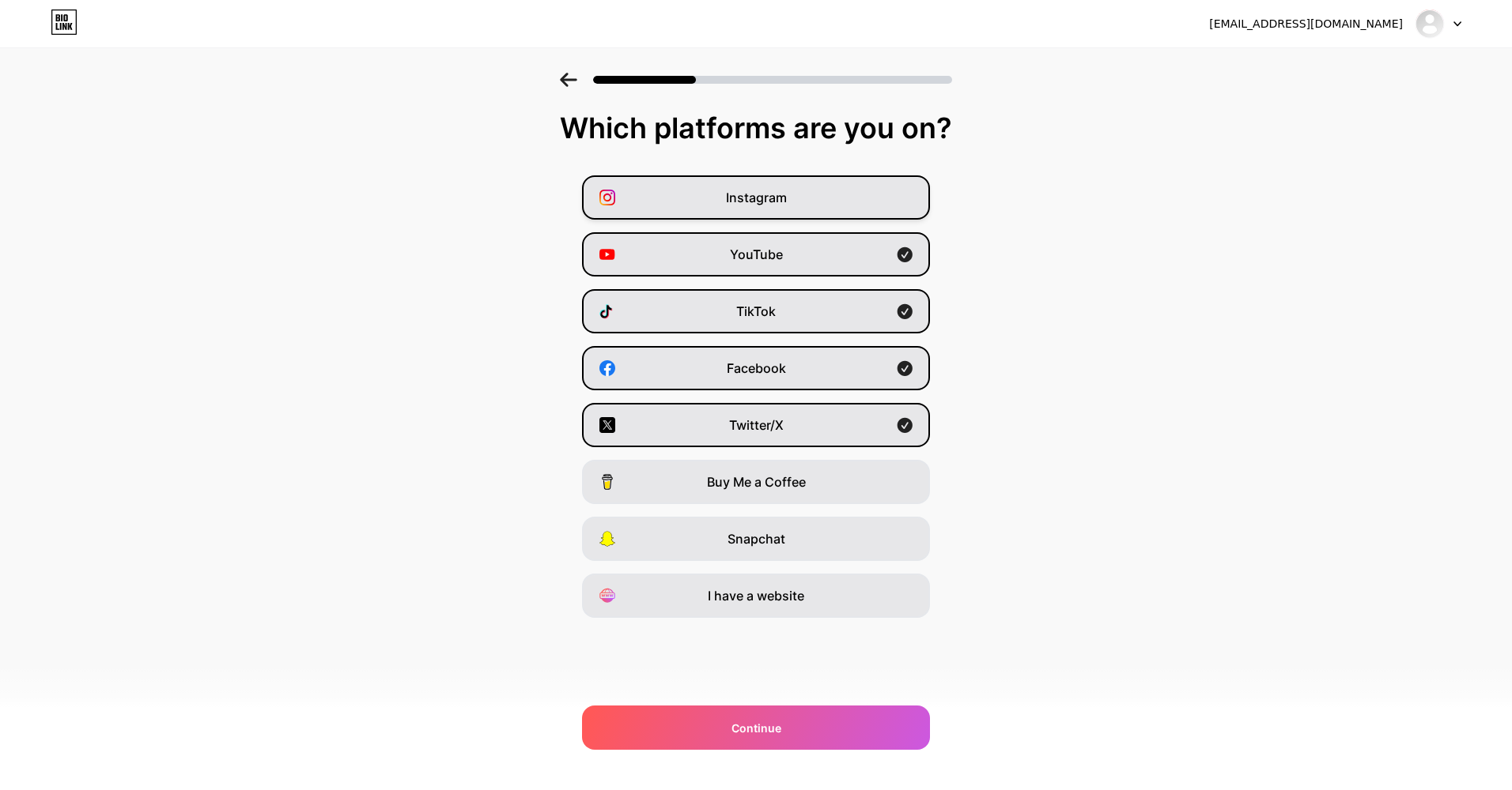
click at [747, 196] on span "Instagram" at bounding box center [755, 198] width 60 height 19
click at [783, 316] on div "TikTok" at bounding box center [756, 311] width 348 height 44
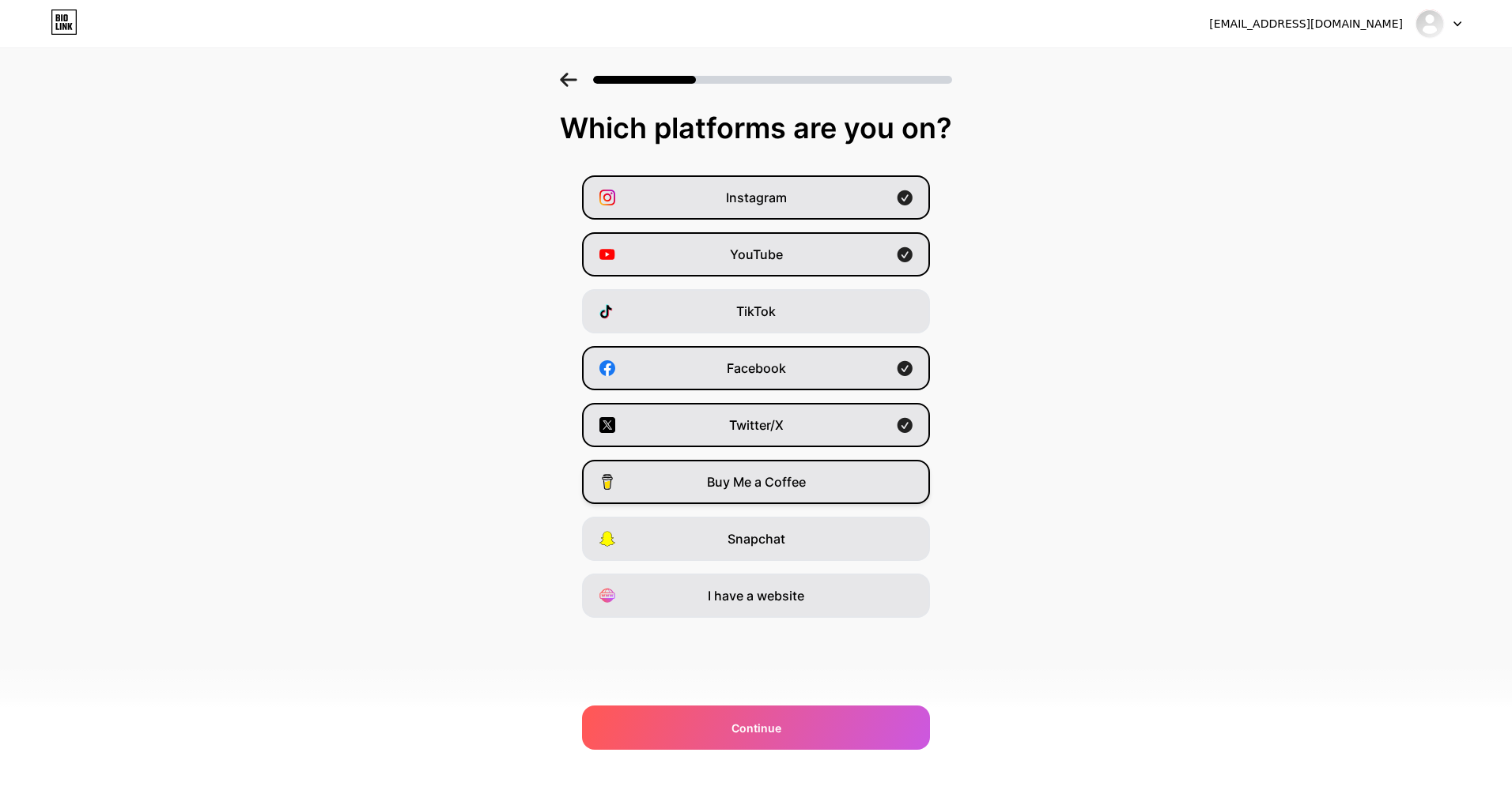
click at [761, 482] on span "Buy Me a Coffee" at bounding box center [756, 482] width 99 height 19
click at [815, 538] on div "Snapchat" at bounding box center [756, 538] width 348 height 44
click at [802, 595] on span "I have a website" at bounding box center [755, 595] width 97 height 19
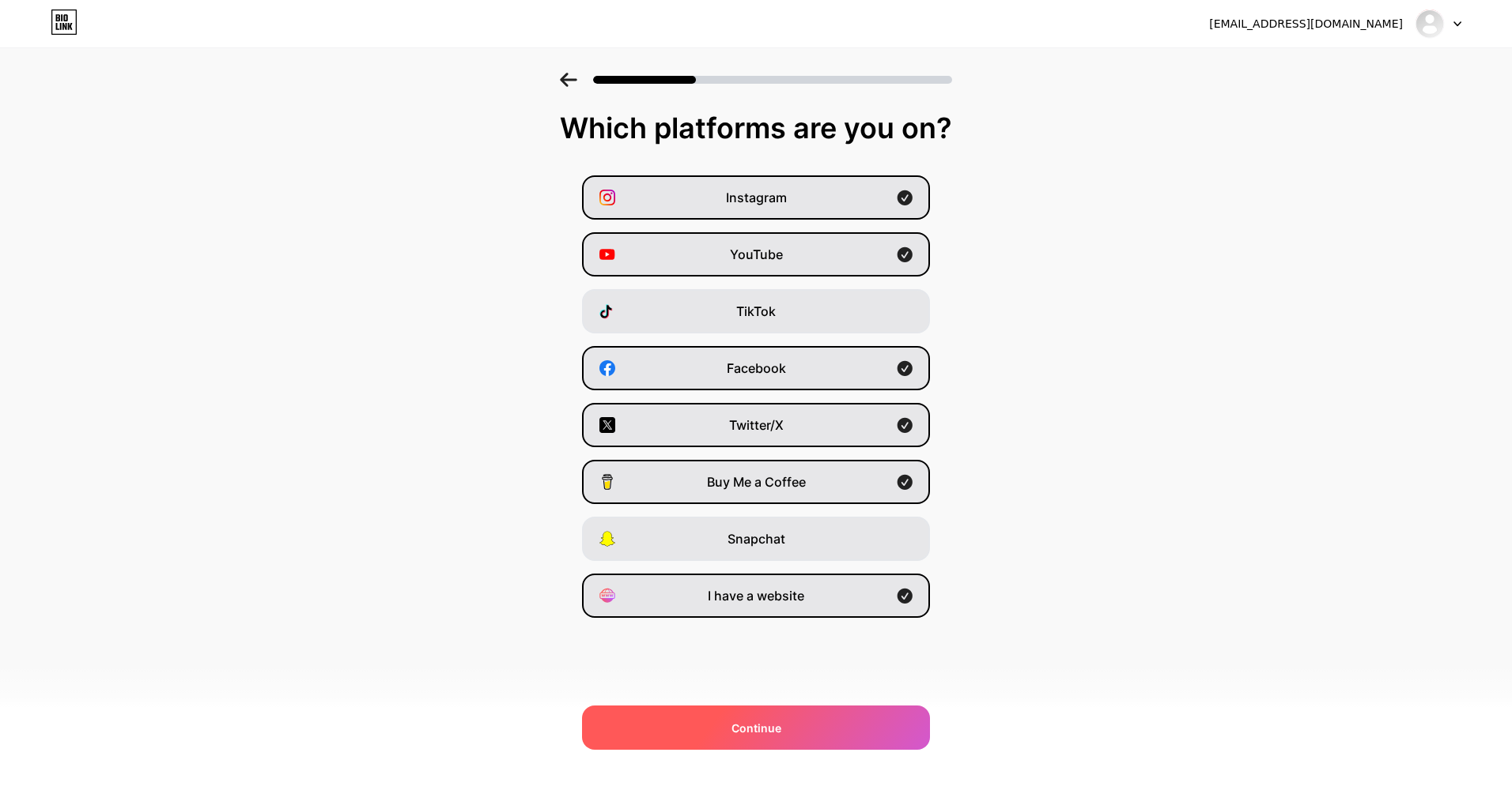
click at [737, 737] on div "Continue" at bounding box center [756, 728] width 348 height 44
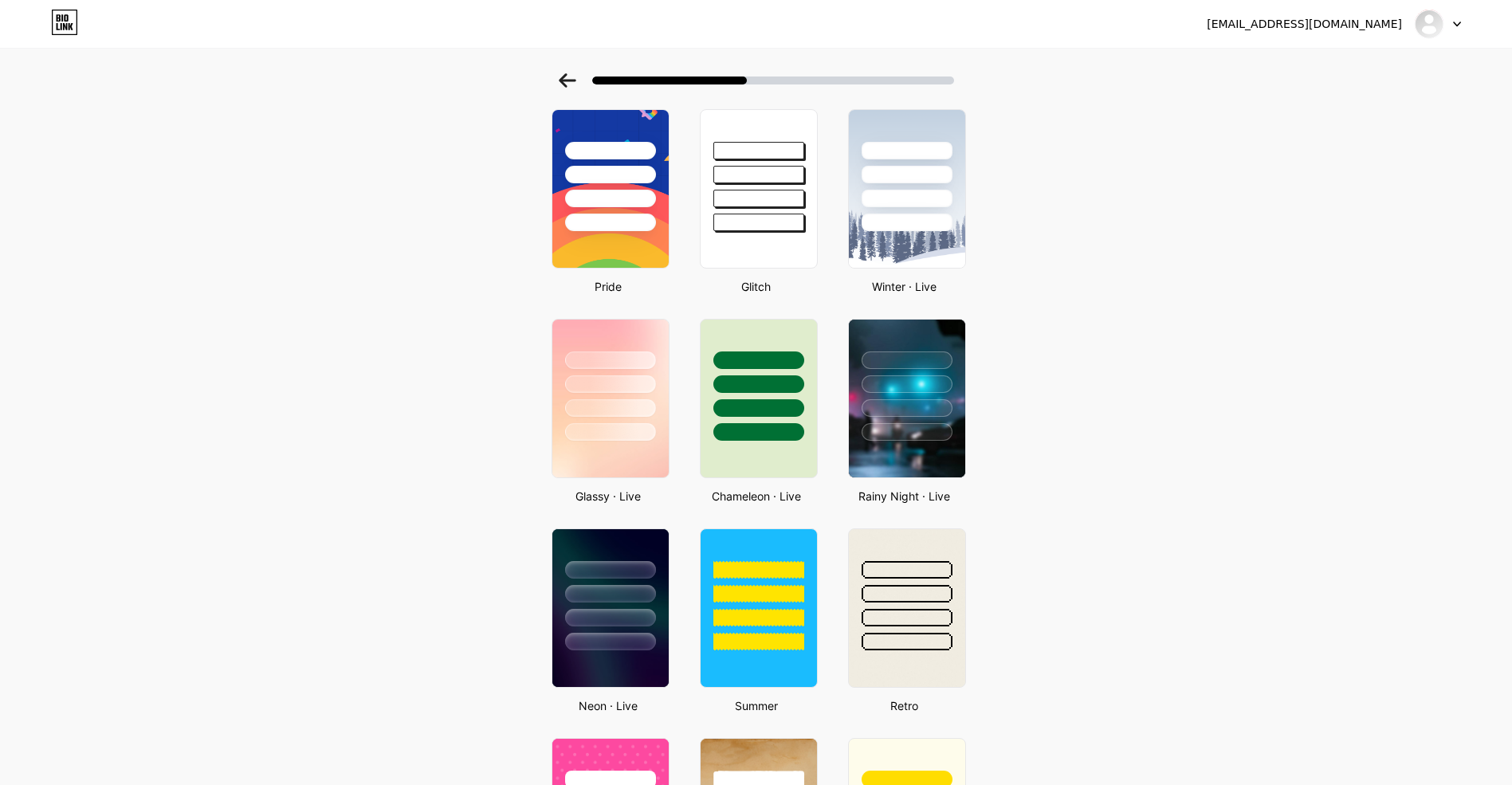
scroll to position [319, 0]
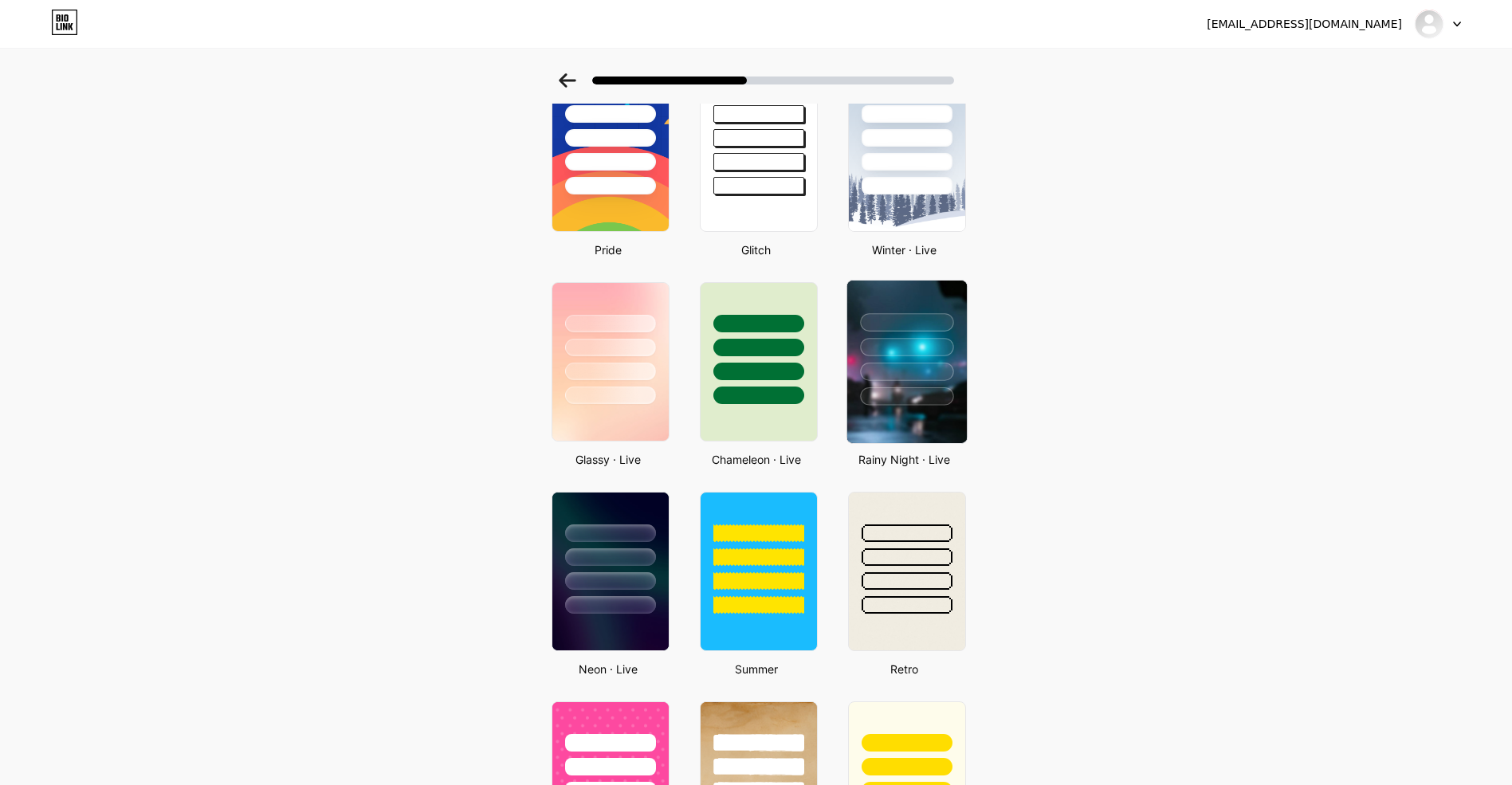
click at [896, 380] on div at bounding box center [907, 372] width 94 height 18
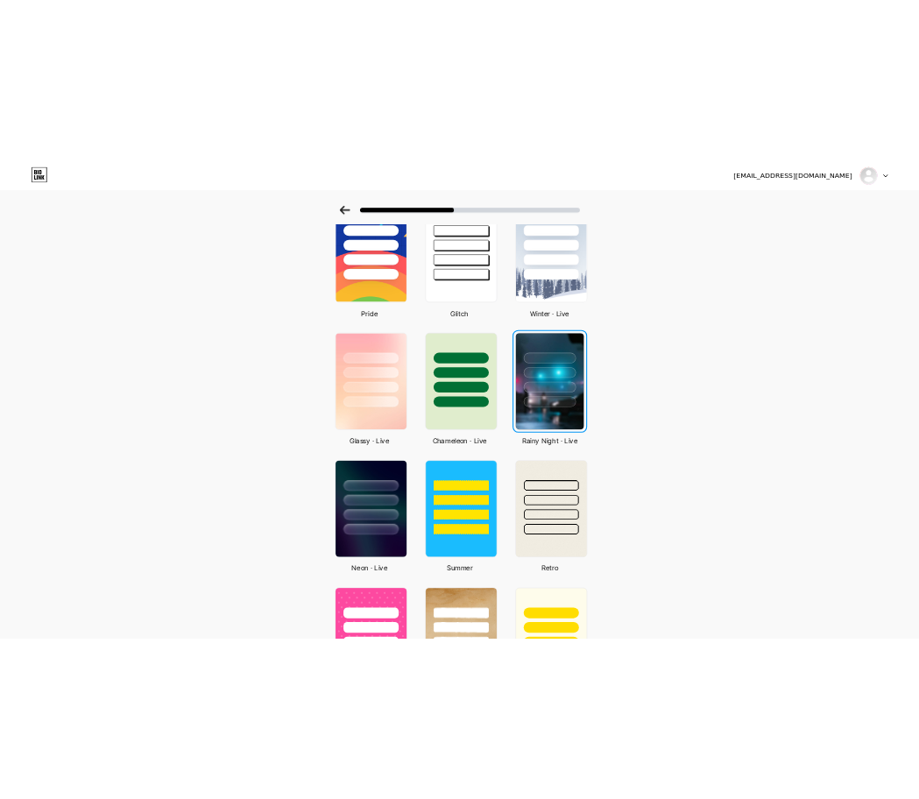
scroll to position [0, 0]
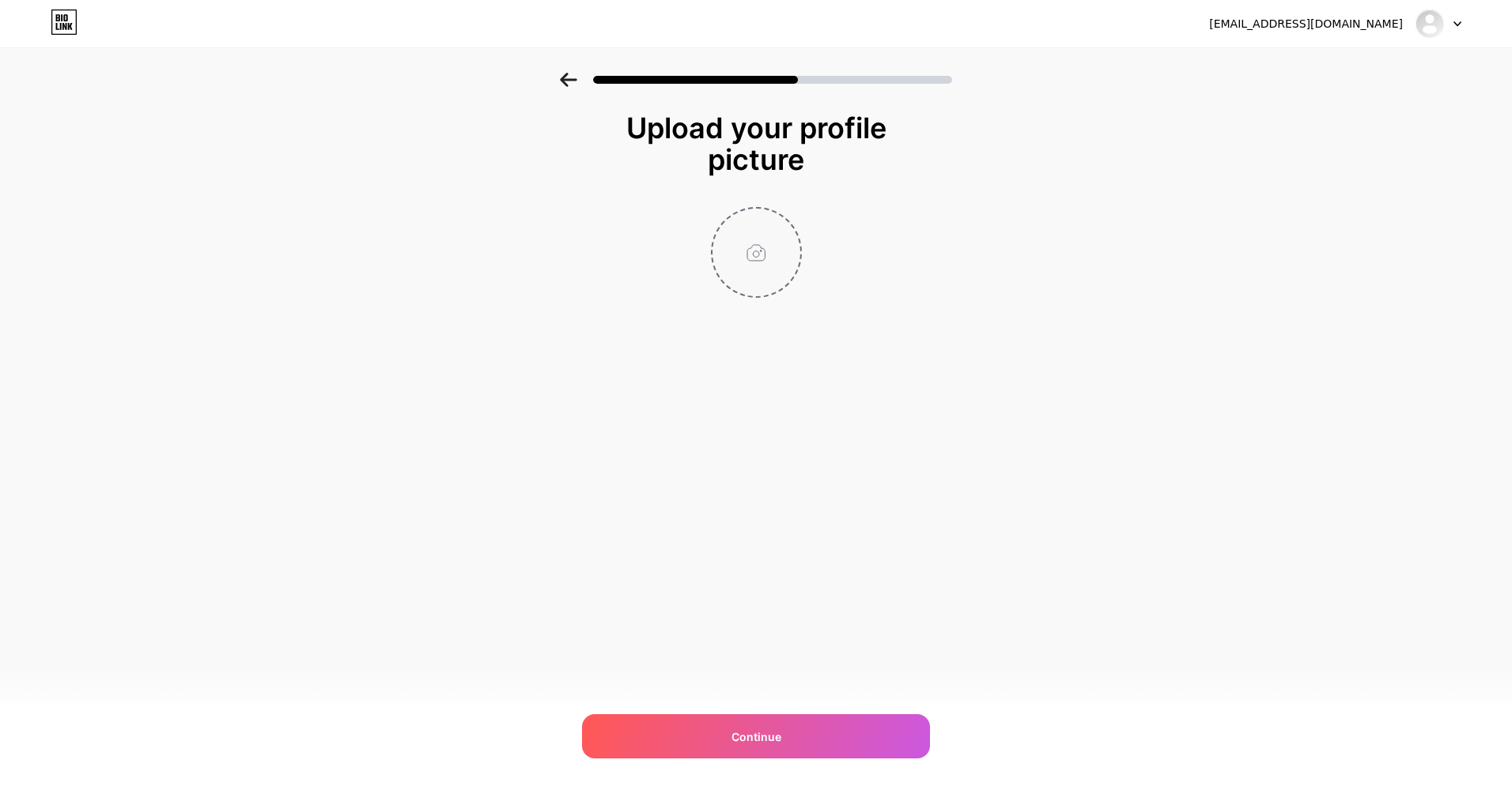
click at [746, 249] on input "file" at bounding box center [756, 252] width 88 height 87
type input "C:\fakepath\Md Asiful [DEMOGRAPHIC_DATA]jpg"
click at [759, 250] on img at bounding box center [756, 253] width 91 height 91
click at [764, 256] on img at bounding box center [756, 253] width 91 height 91
click at [748, 260] on img at bounding box center [756, 253] width 91 height 91
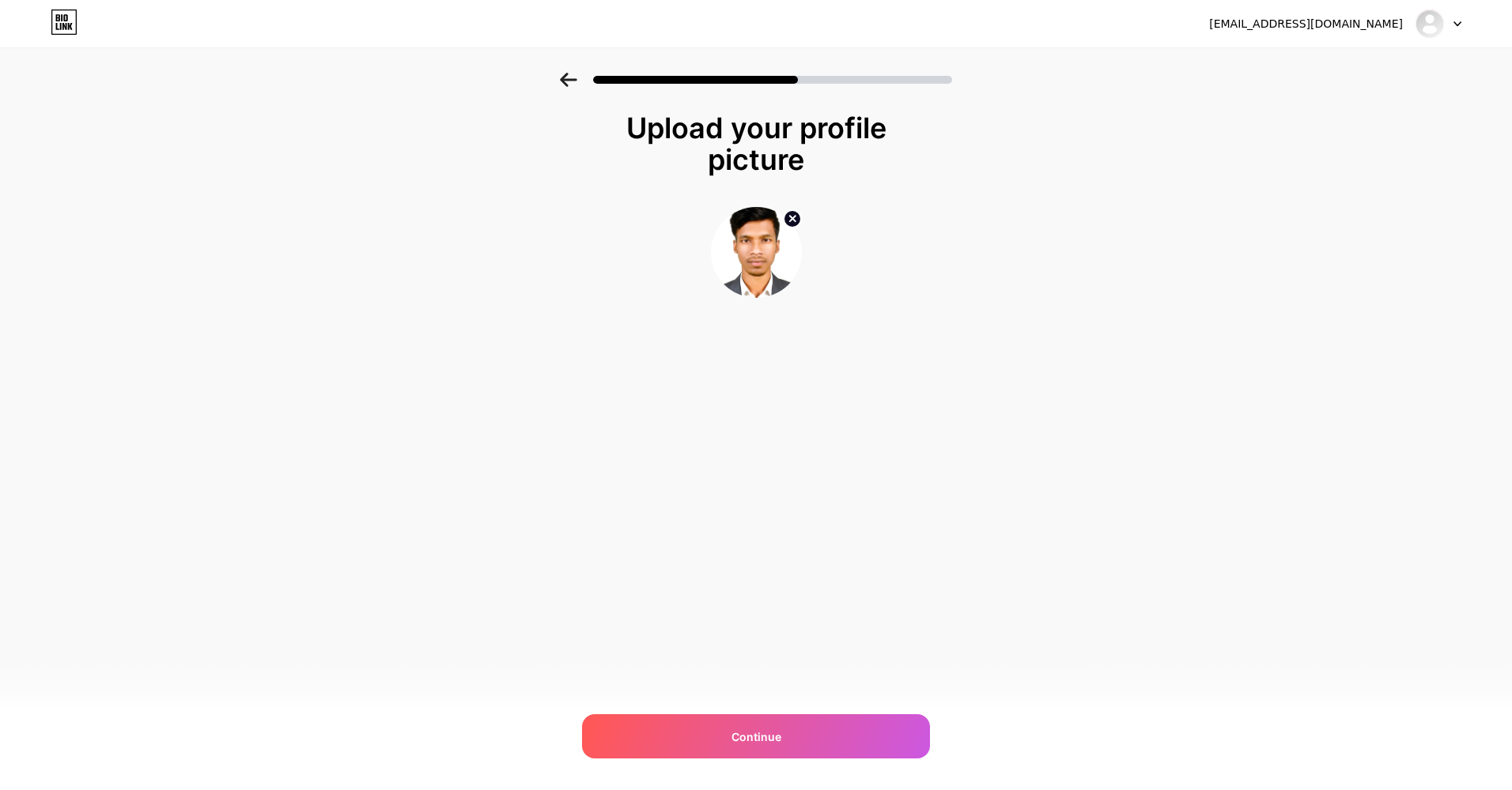
click at [506, 344] on div "Upload your profile picture Continue" at bounding box center [756, 225] width 1512 height 304
click at [720, 264] on img at bounding box center [756, 253] width 91 height 91
click at [751, 265] on img at bounding box center [756, 253] width 91 height 91
click at [752, 729] on span "Continue" at bounding box center [756, 737] width 50 height 16
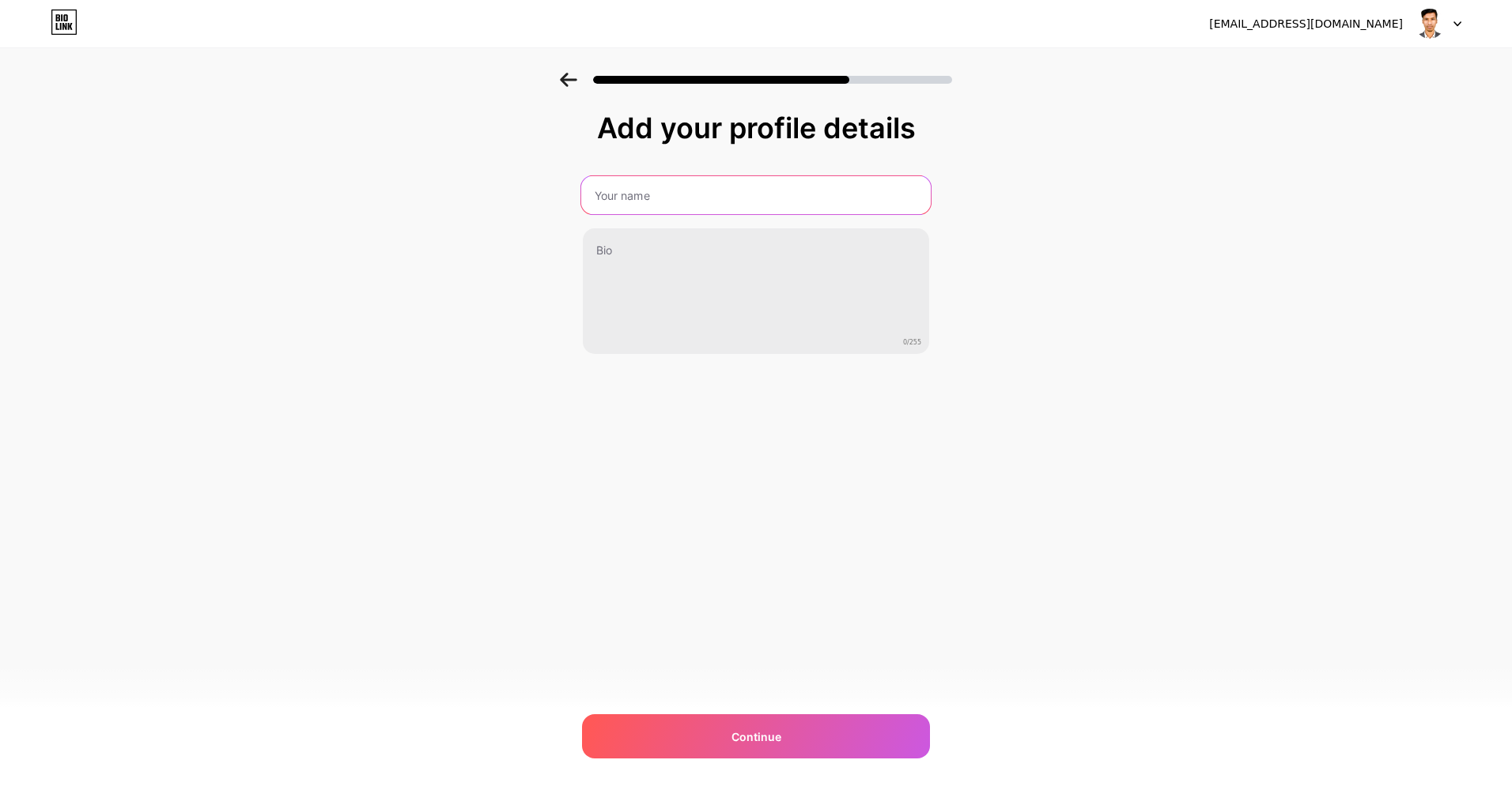
click at [622, 187] on input "text" at bounding box center [755, 195] width 349 height 38
type input "[DEMOGRAPHIC_DATA]"
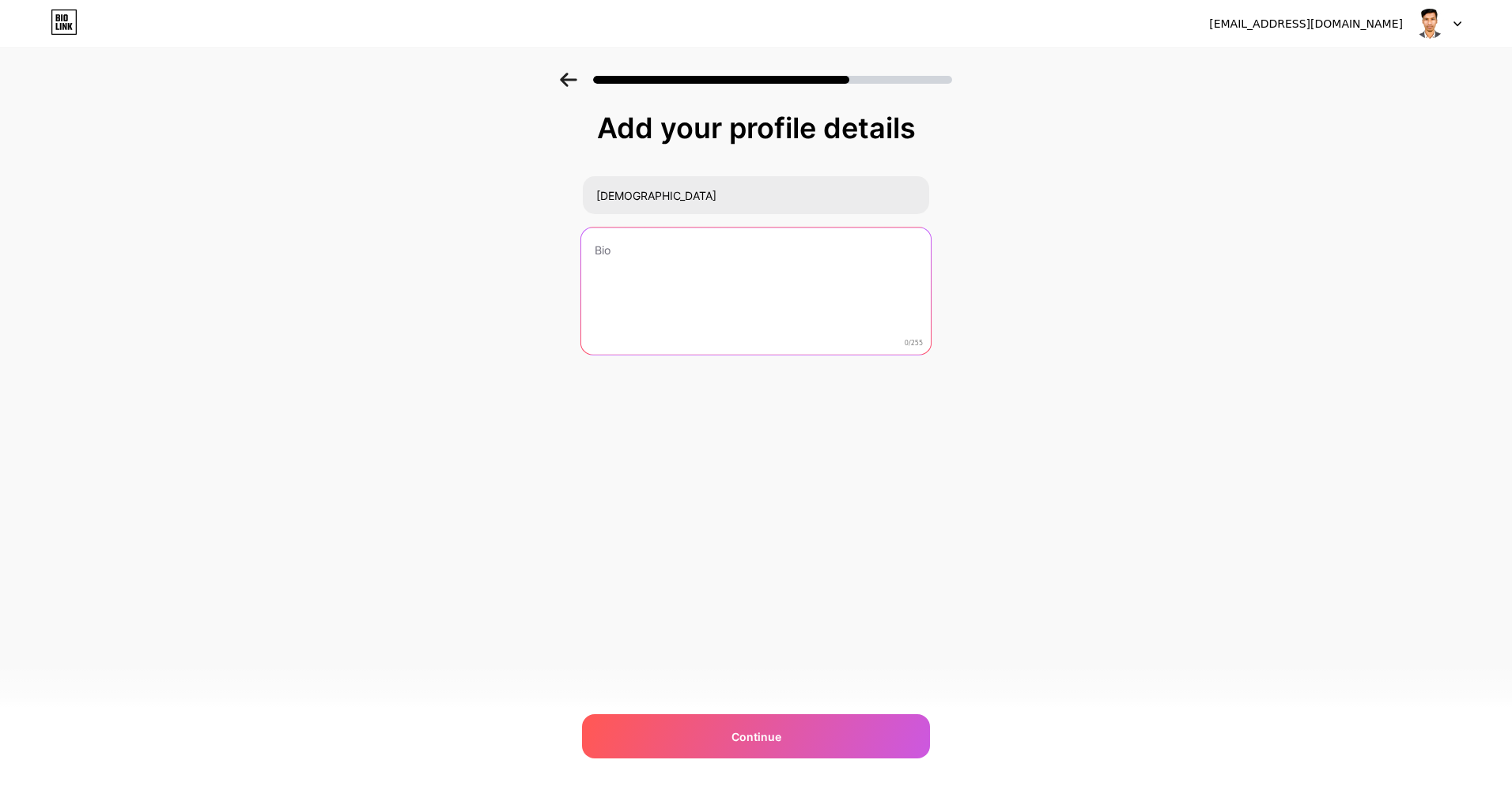
click at [669, 308] on textarea at bounding box center [755, 291] width 349 height 129
click at [710, 280] on textarea at bounding box center [755, 291] width 349 height 129
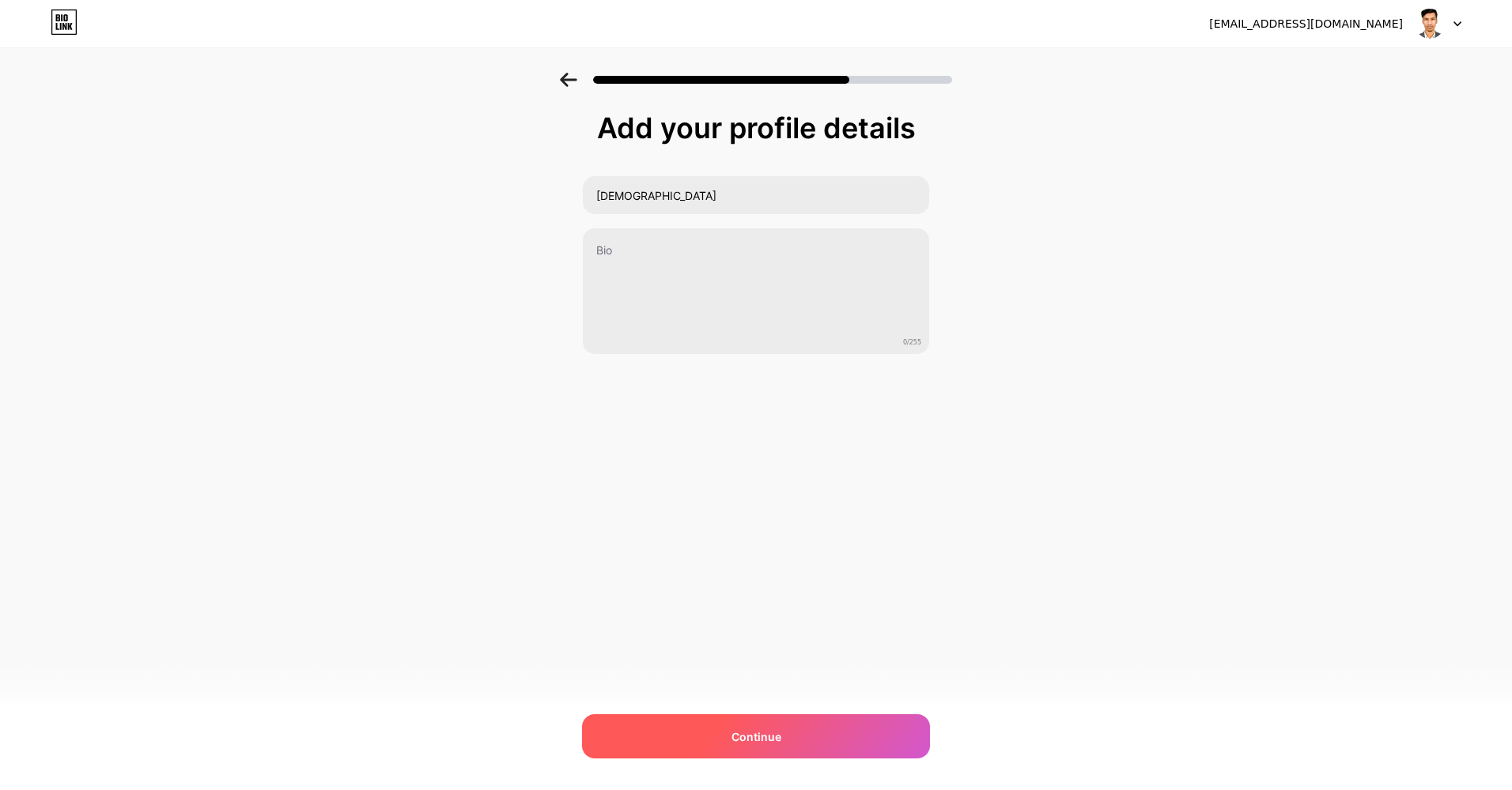
click at [671, 725] on div "Continue" at bounding box center [756, 736] width 348 height 44
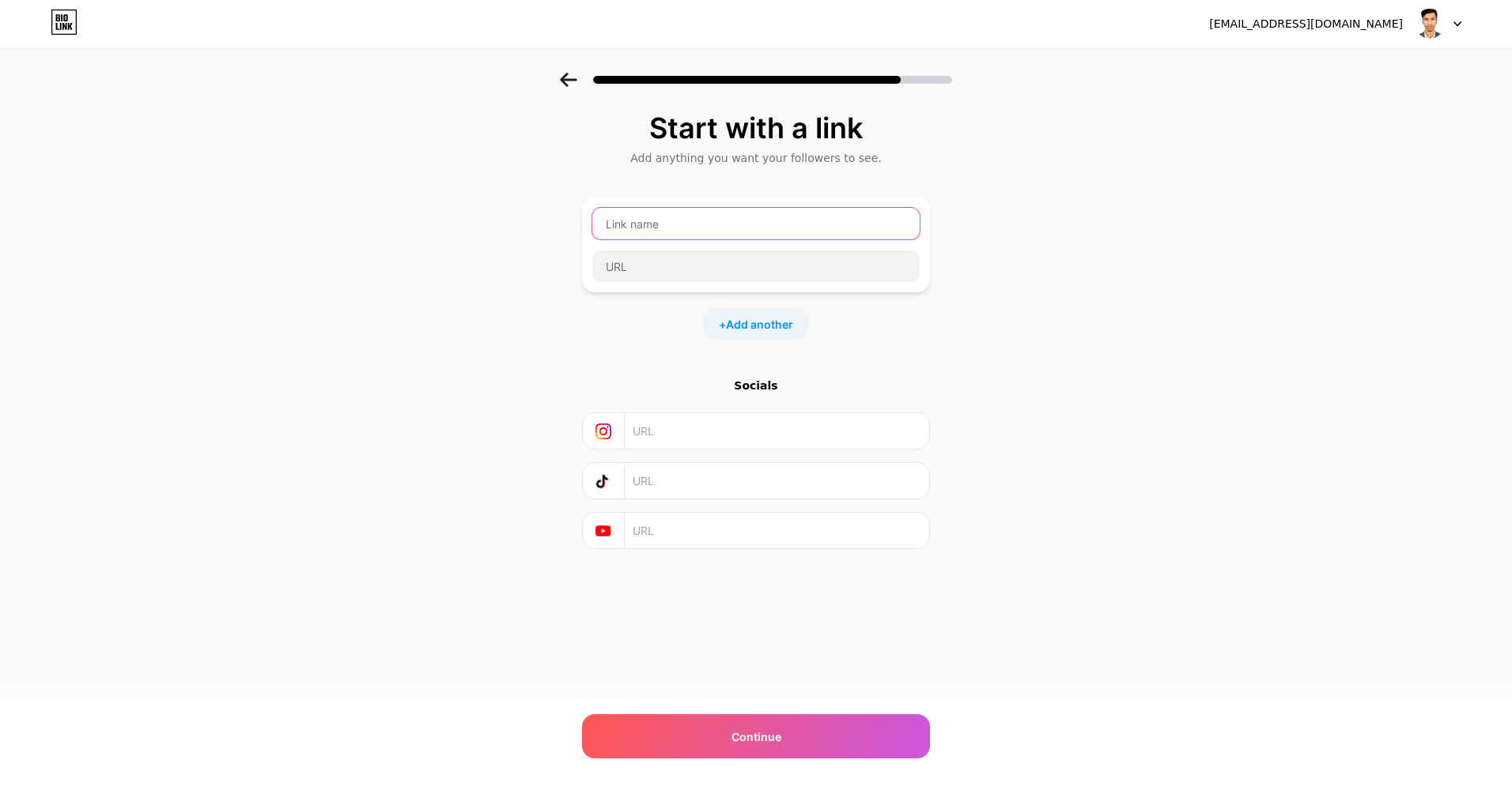
click at [657, 222] on input "text" at bounding box center [755, 223] width 327 height 32
click at [736, 137] on div "Start with a link" at bounding box center [756, 127] width 332 height 32
click at [661, 220] on input "text" at bounding box center [755, 223] width 327 height 32
click at [661, 225] on input "text" at bounding box center [755, 223] width 327 height 32
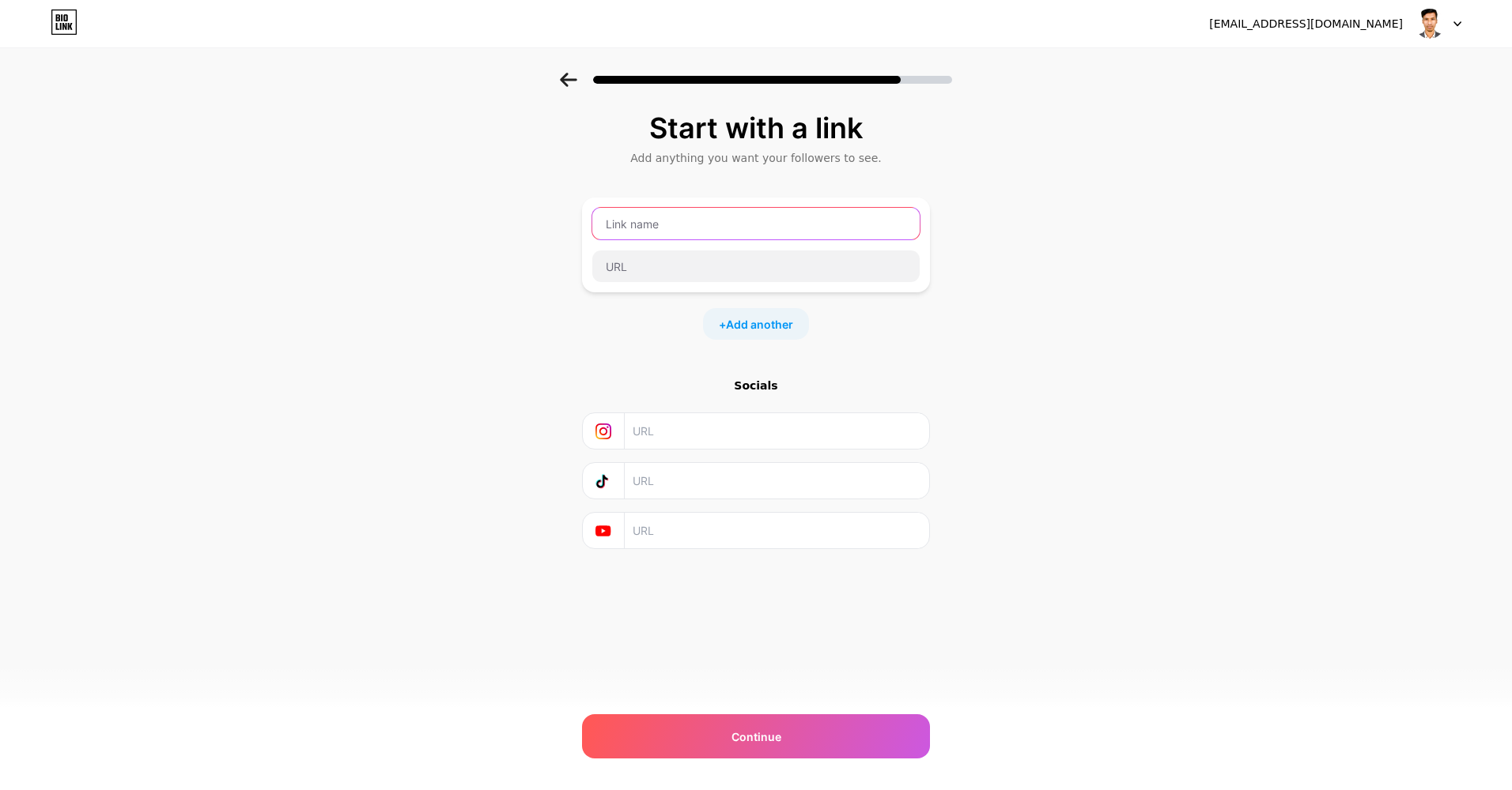
click at [661, 225] on input "text" at bounding box center [755, 223] width 327 height 32
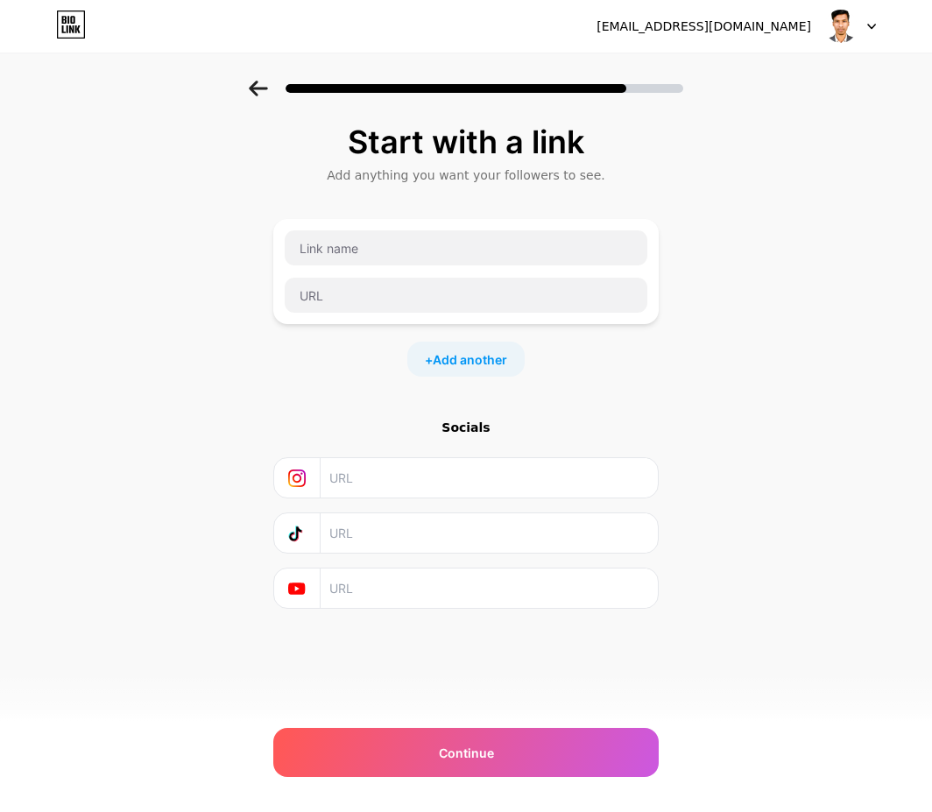
click at [187, 212] on div "Start with a link Add anything you want your followers to see. + Add another So…" at bounding box center [466, 389] width 932 height 616
click at [868, 24] on icon at bounding box center [872, 27] width 9 height 6
click at [788, 28] on div "[EMAIL_ADDRESS][DOMAIN_NAME]" at bounding box center [704, 27] width 215 height 18
click at [133, 185] on div "Start with a link Add anything you want your followers to see. + Add another So…" at bounding box center [466, 389] width 932 height 616
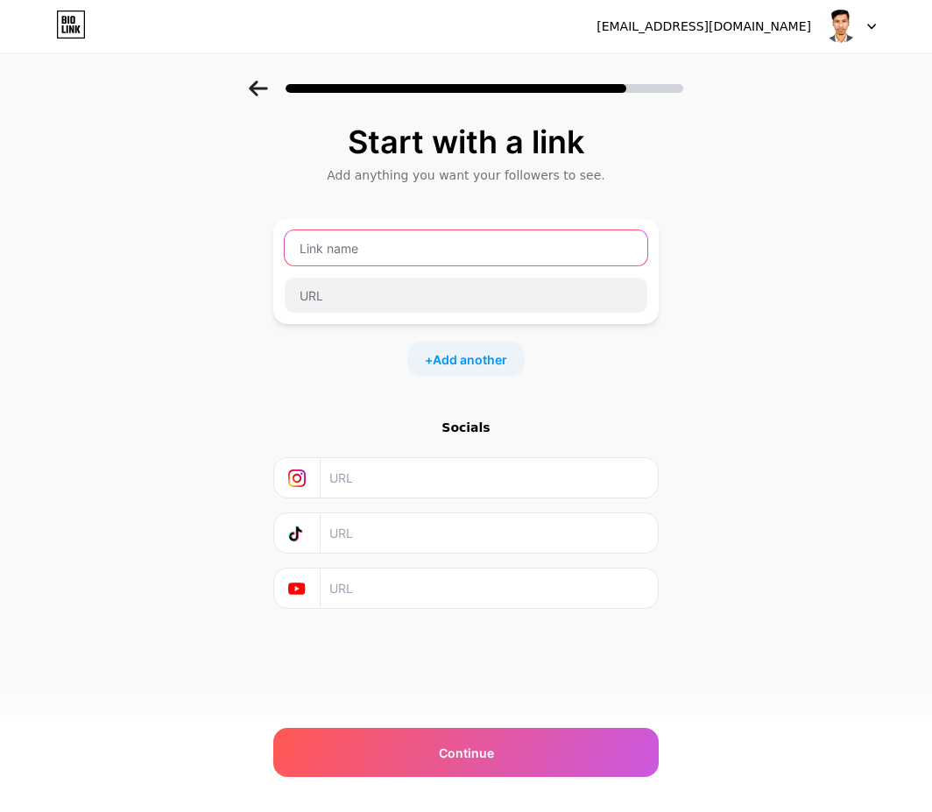
click at [365, 249] on input "text" at bounding box center [466, 247] width 363 height 35
type input "FACEBOOK"
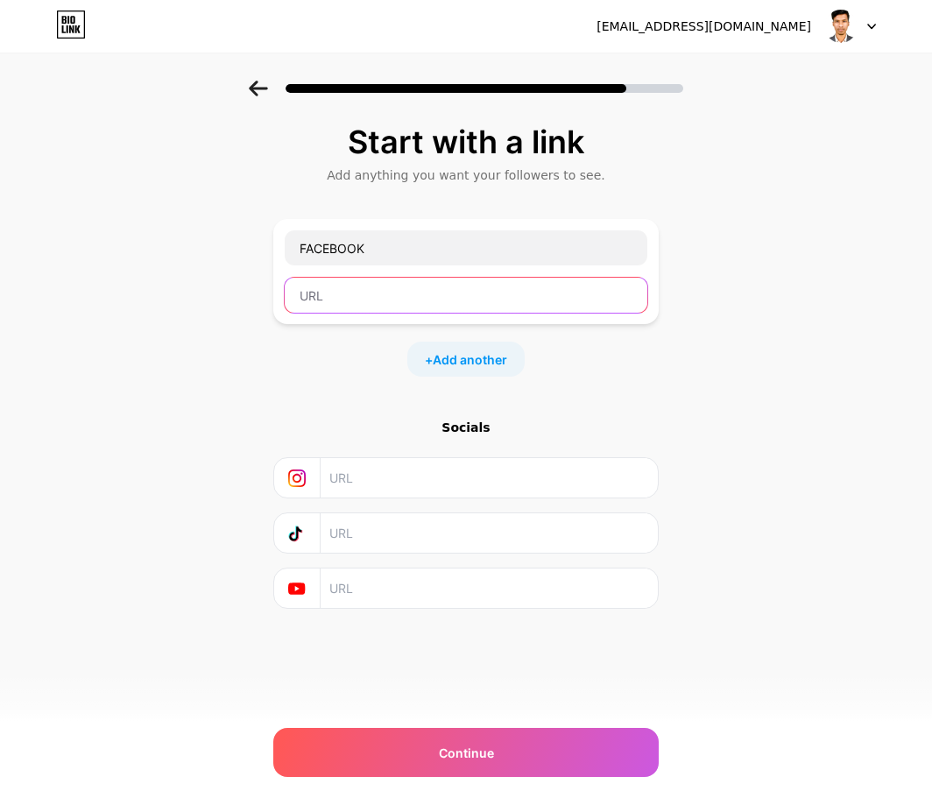
click at [363, 287] on input "text" at bounding box center [466, 295] width 363 height 35
click at [370, 293] on input "text" at bounding box center [466, 295] width 363 height 35
paste input "[URL][DOMAIN_NAME]"
type input "[URL][DOMAIN_NAME]"
click at [388, 471] on input "text" at bounding box center [489, 477] width 318 height 39
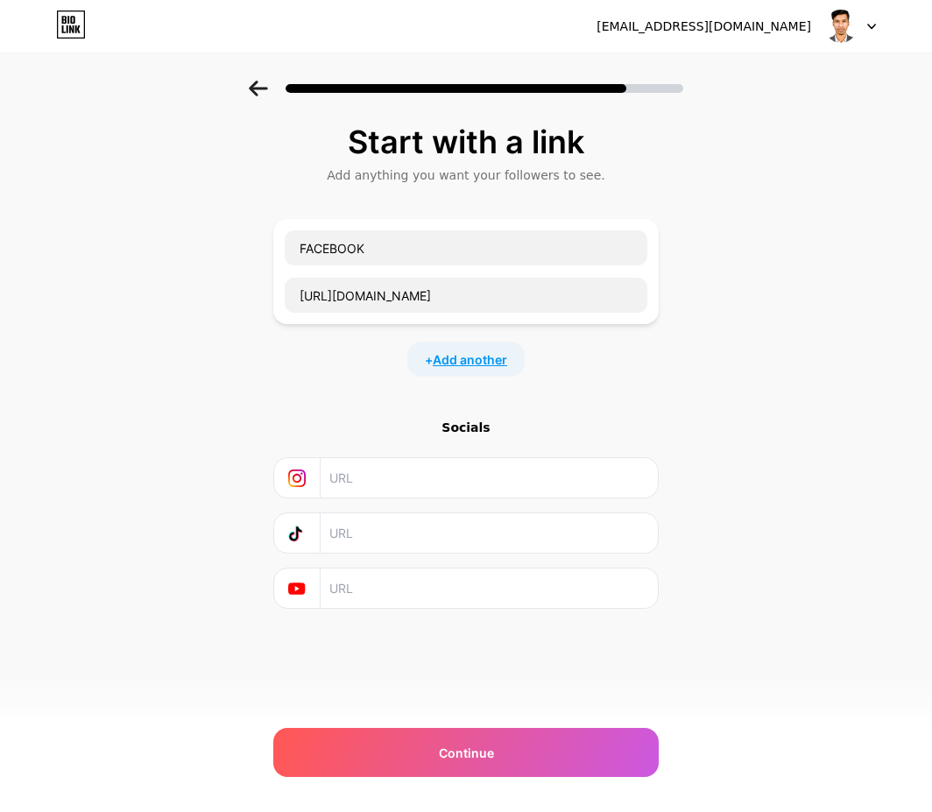
click at [471, 361] on span "Add another" at bounding box center [470, 360] width 74 height 18
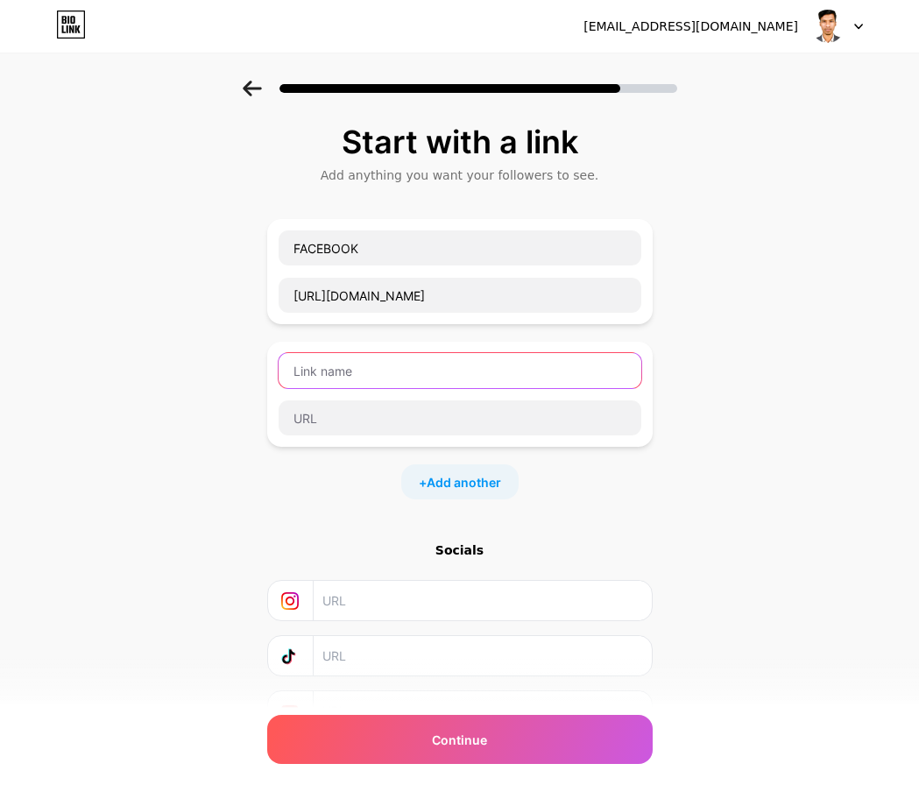
click at [346, 365] on input "text" at bounding box center [460, 370] width 363 height 35
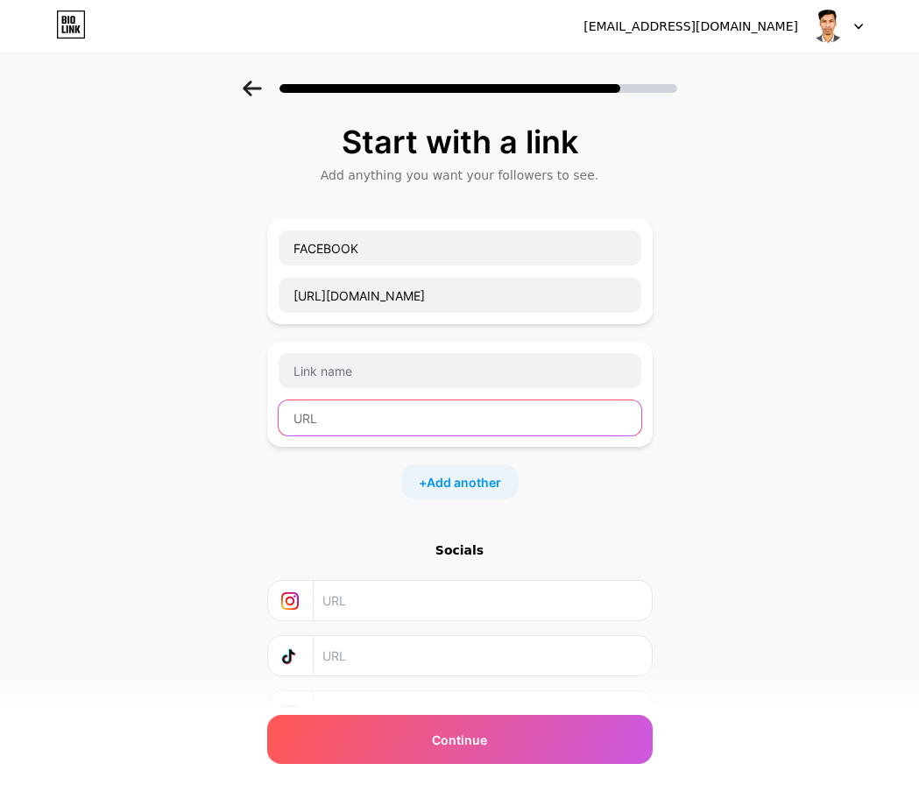
click at [348, 413] on input "text" at bounding box center [460, 417] width 363 height 35
click at [253, 464] on div "Start with a link Add anything you want your followers to see. FACEBOOK [URL][D…" at bounding box center [459, 450] width 919 height 739
click at [162, 385] on div "Start with a link Add anything you want your followers to see. FACEBOOK [URL][D…" at bounding box center [459, 450] width 919 height 739
click at [735, 224] on div "Start with a link Add anything you want your followers to see. FACEBOOK [URL][D…" at bounding box center [459, 450] width 919 height 739
click at [131, 258] on div "Start with a link Add anything you want your followers to see. FACEBOOK [URL][D…" at bounding box center [459, 450] width 919 height 739
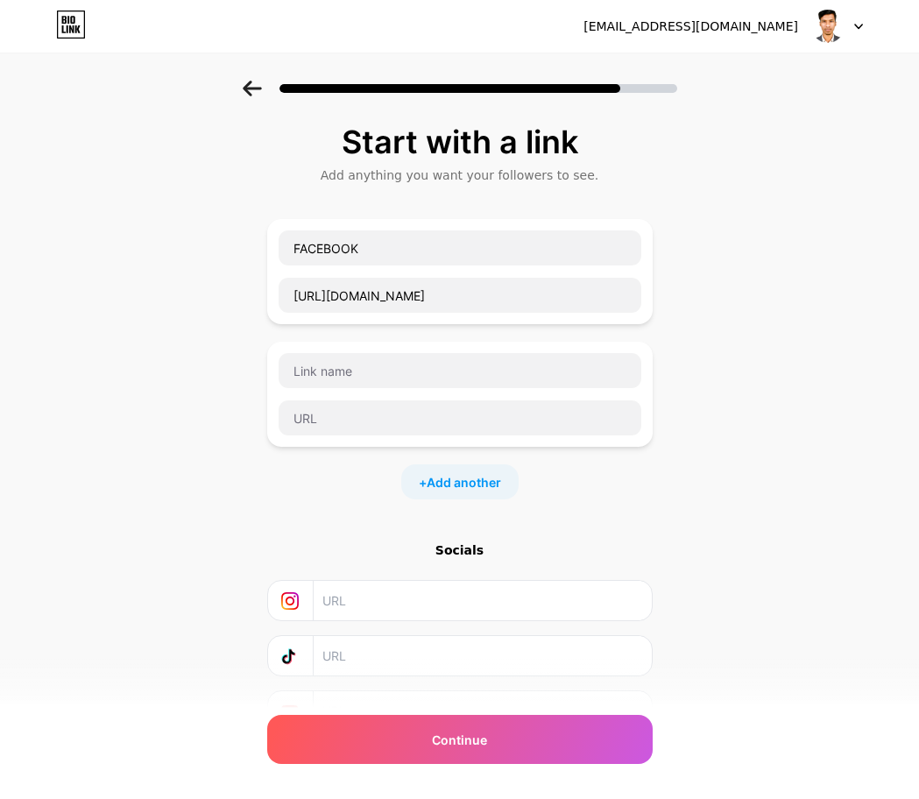
click at [861, 25] on icon at bounding box center [858, 27] width 7 height 4
click at [811, 17] on span at bounding box center [827, 26] width 33 height 33
click at [697, 31] on div "[EMAIL_ADDRESS][DOMAIN_NAME]" at bounding box center [691, 27] width 215 height 18
click at [829, 19] on img at bounding box center [827, 26] width 33 height 33
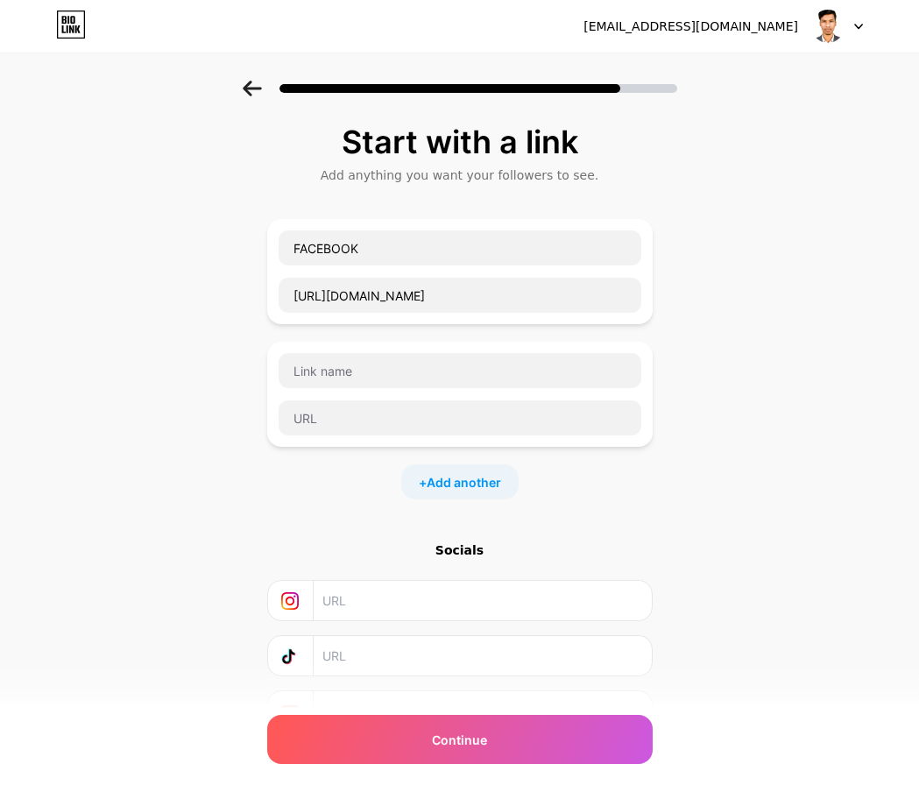
click at [78, 29] on icon at bounding box center [77, 29] width 5 height 8
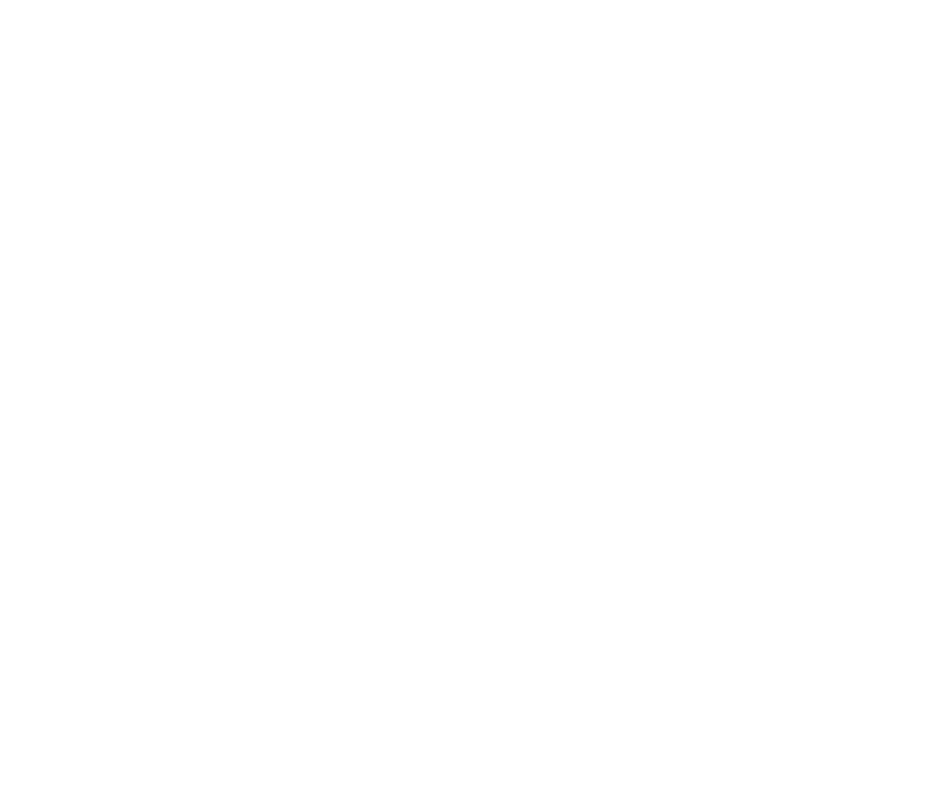
click at [78, 0] on html at bounding box center [466, 0] width 932 height 0
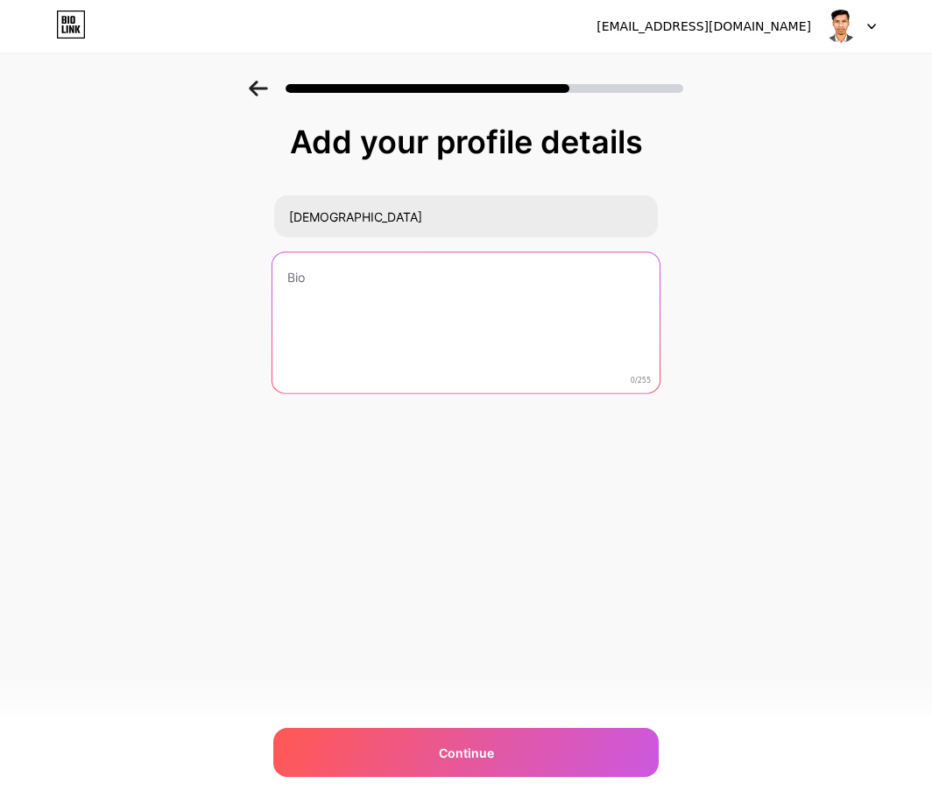
click at [368, 281] on textarea at bounding box center [466, 323] width 387 height 143
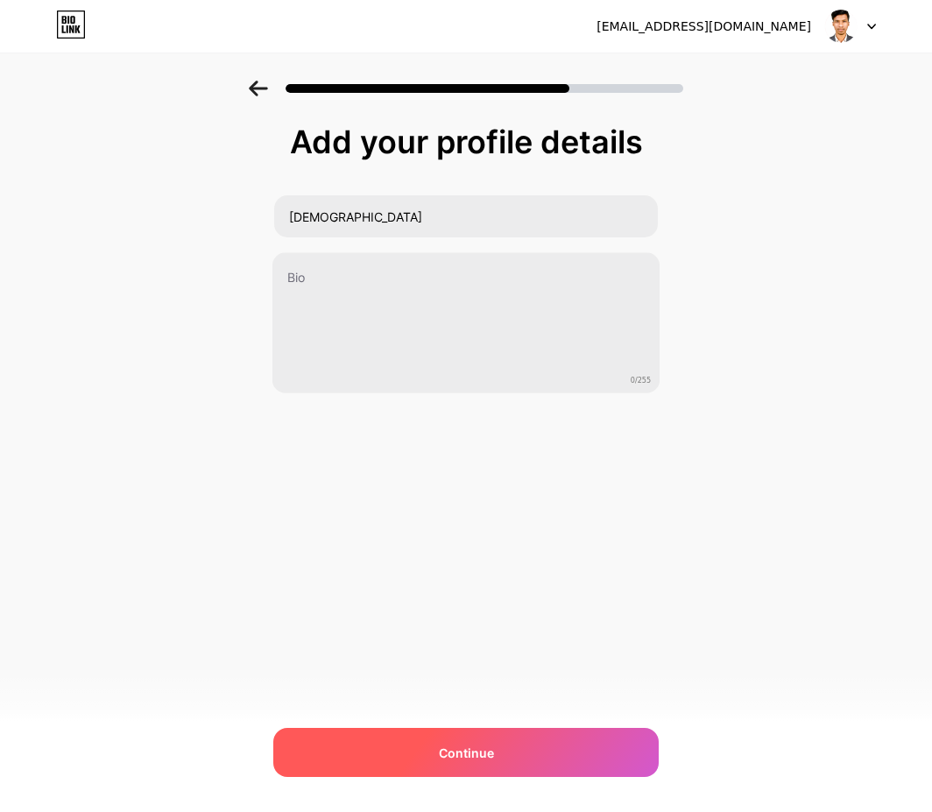
click at [395, 739] on div "Continue" at bounding box center [466, 752] width 386 height 49
click at [400, 748] on div at bounding box center [466, 752] width 386 height 49
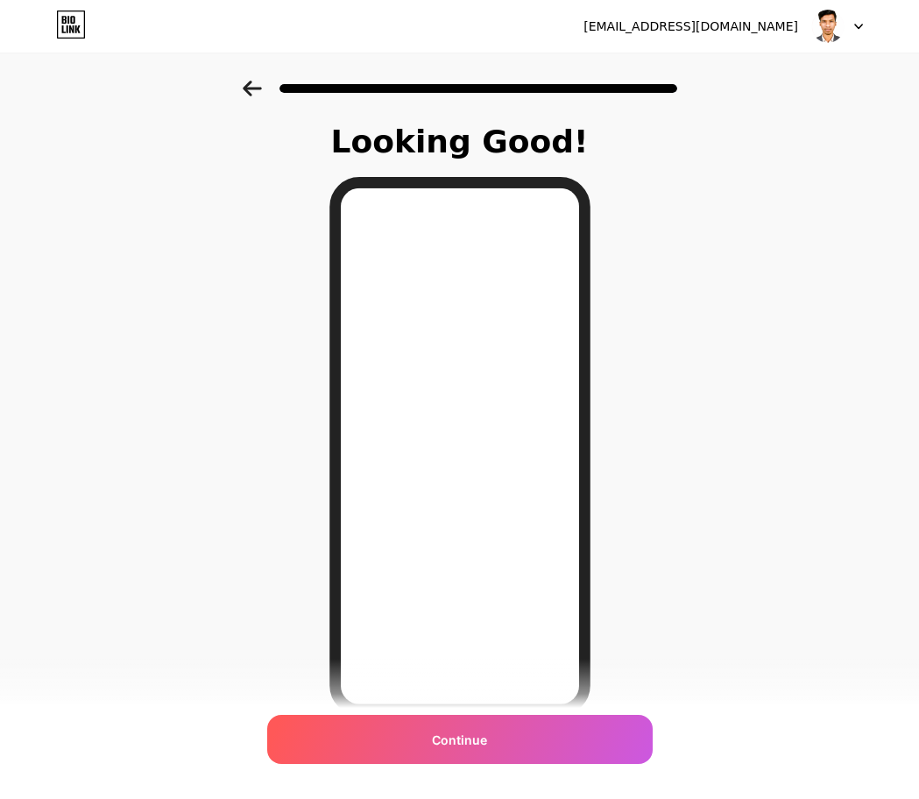
scroll to position [81, 0]
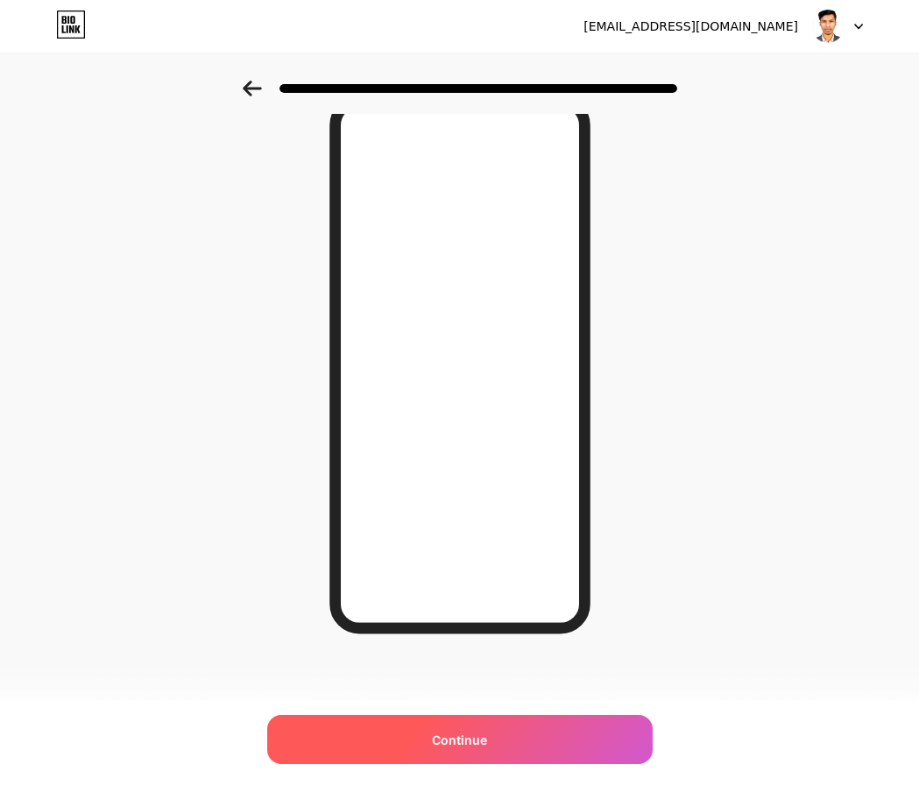
click at [428, 749] on div "Continue" at bounding box center [460, 739] width 386 height 49
